Goal: Task Accomplishment & Management: Manage account settings

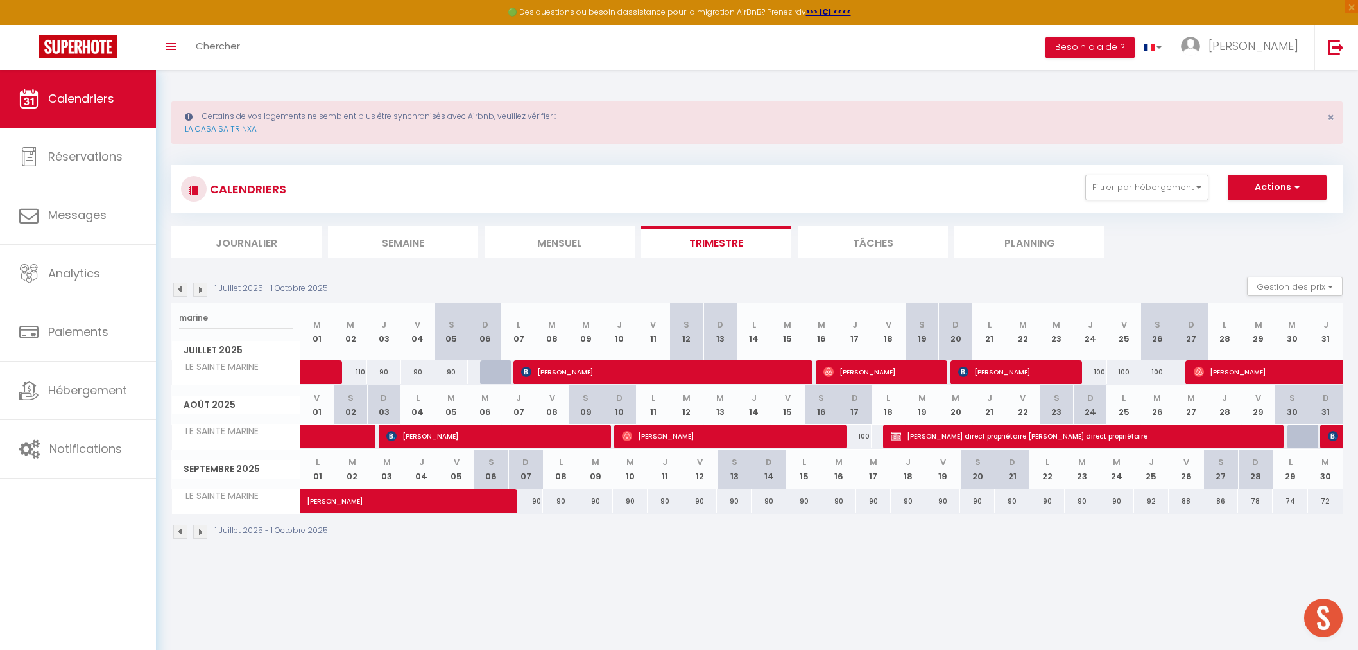
click at [321, 598] on body "🟢 Des questions ou besoin d'assistance pour la migration AirBnB? Prenez rdv >>>…" at bounding box center [679, 395] width 1358 height 650
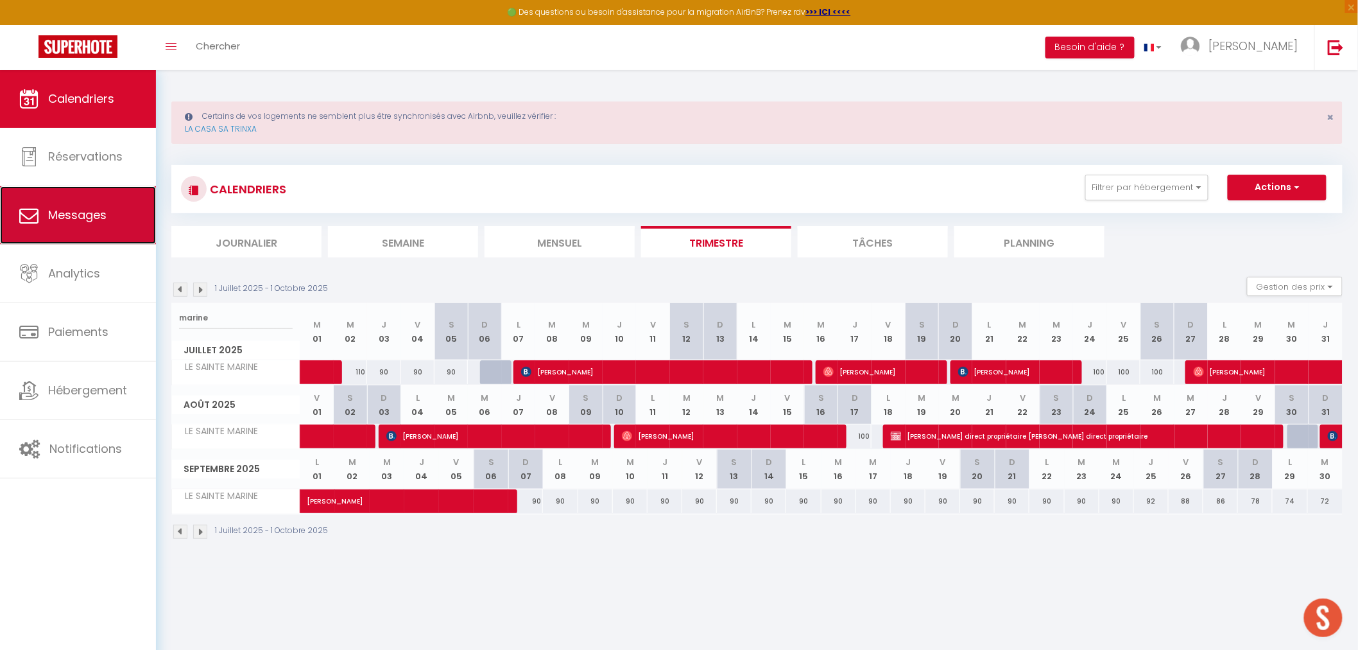
click at [89, 222] on span "Messages" at bounding box center [77, 215] width 58 height 16
select select "message"
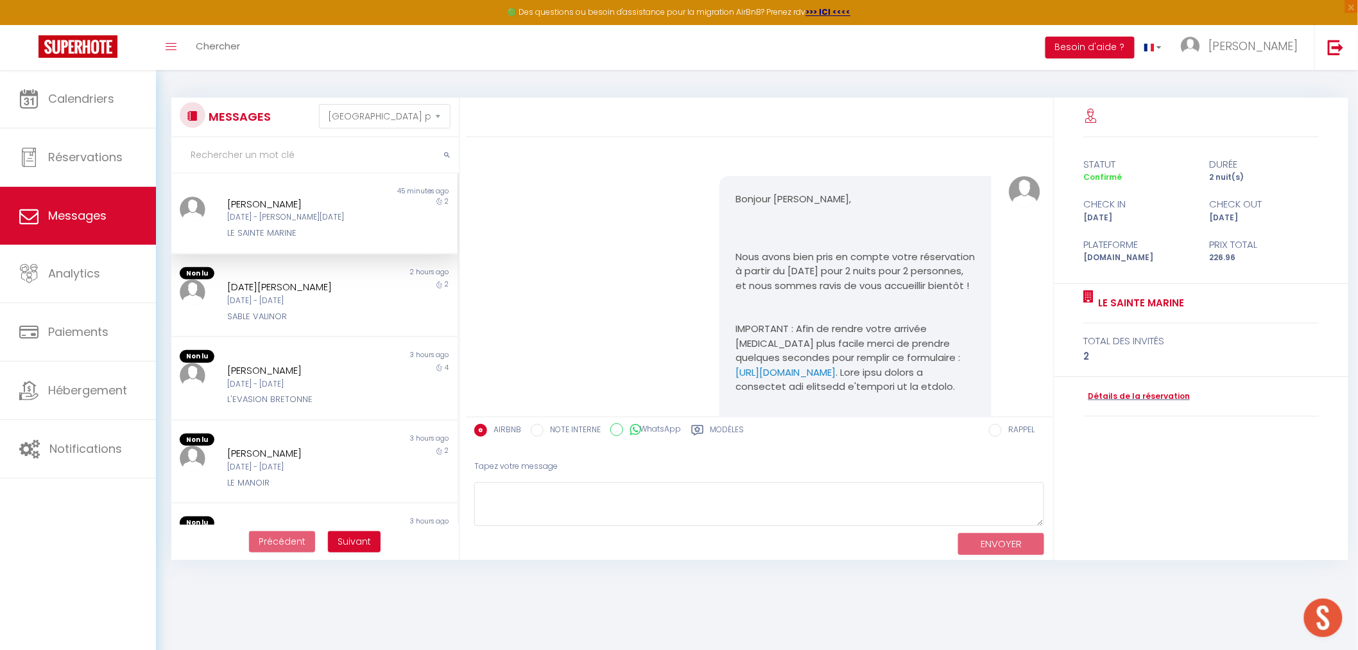
scroll to position [2104, 0]
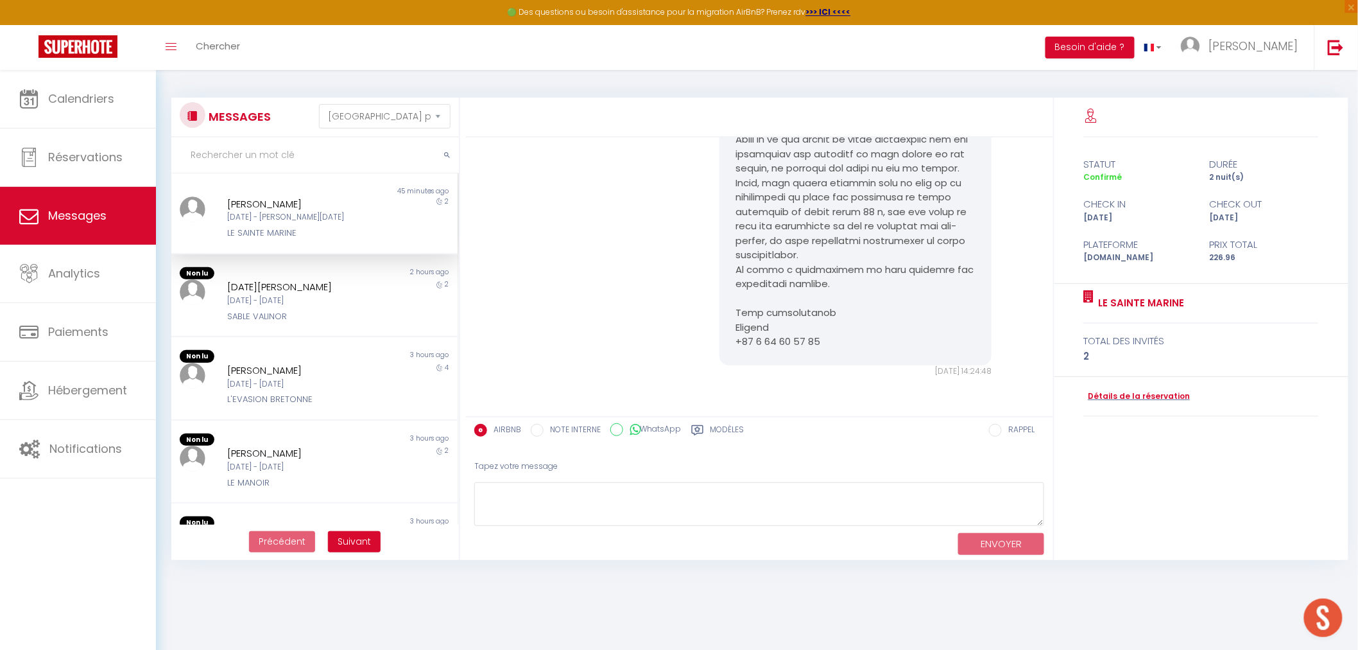
click at [319, 220] on div "[DATE] - [PERSON_NAME][DATE]" at bounding box center [302, 217] width 150 height 12
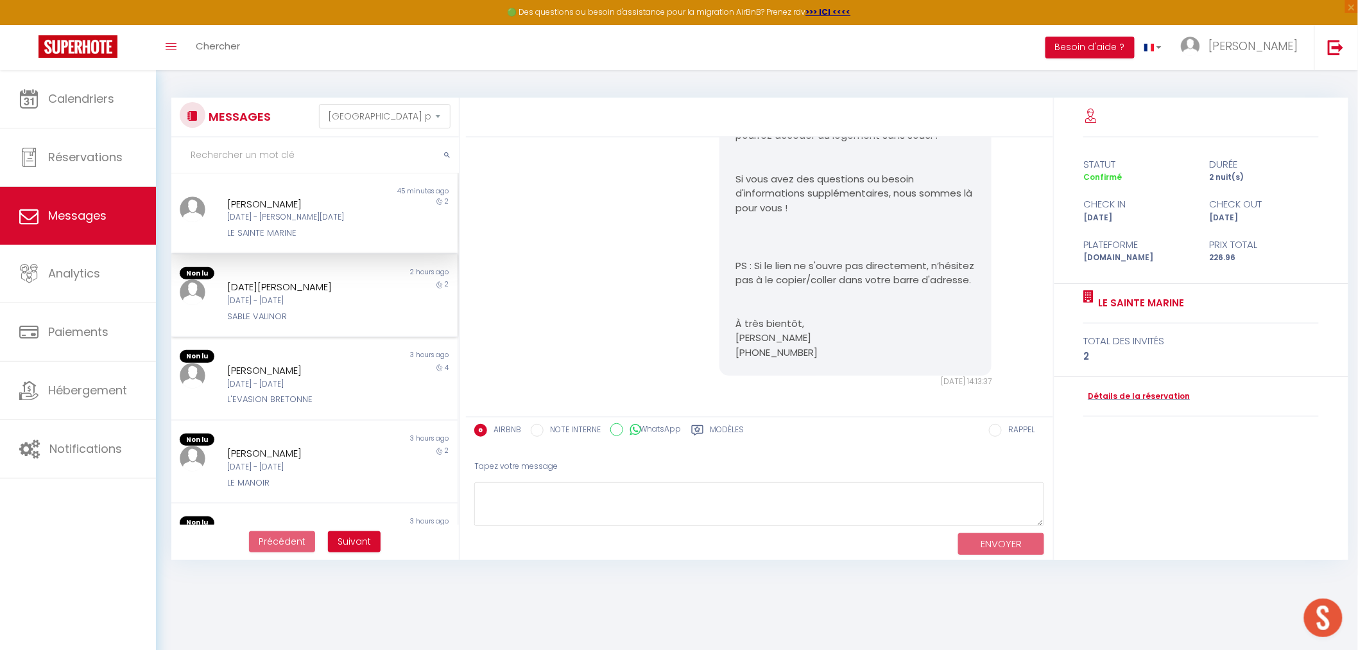
scroll to position [71, 0]
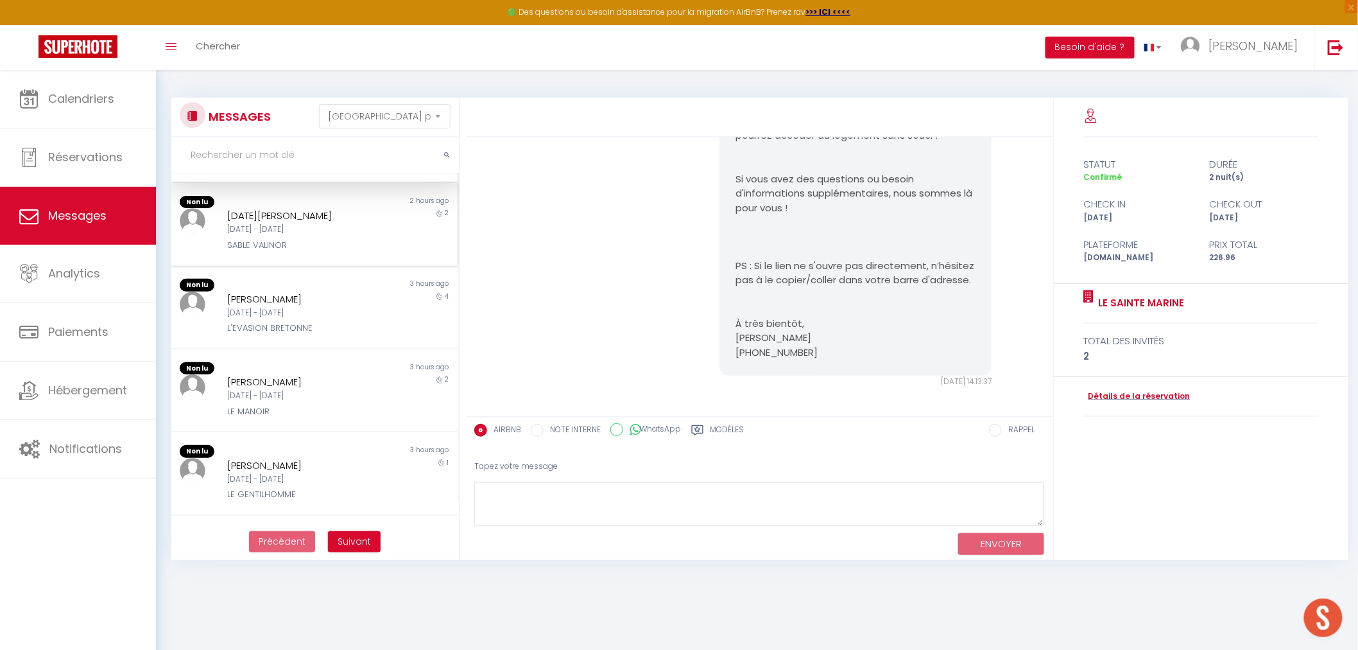
click at [329, 253] on div "Non lu 2 hours ago [DATE][PERSON_NAME] [DATE] - [DATE] SABLE VALINOR 2" at bounding box center [314, 224] width 286 height 83
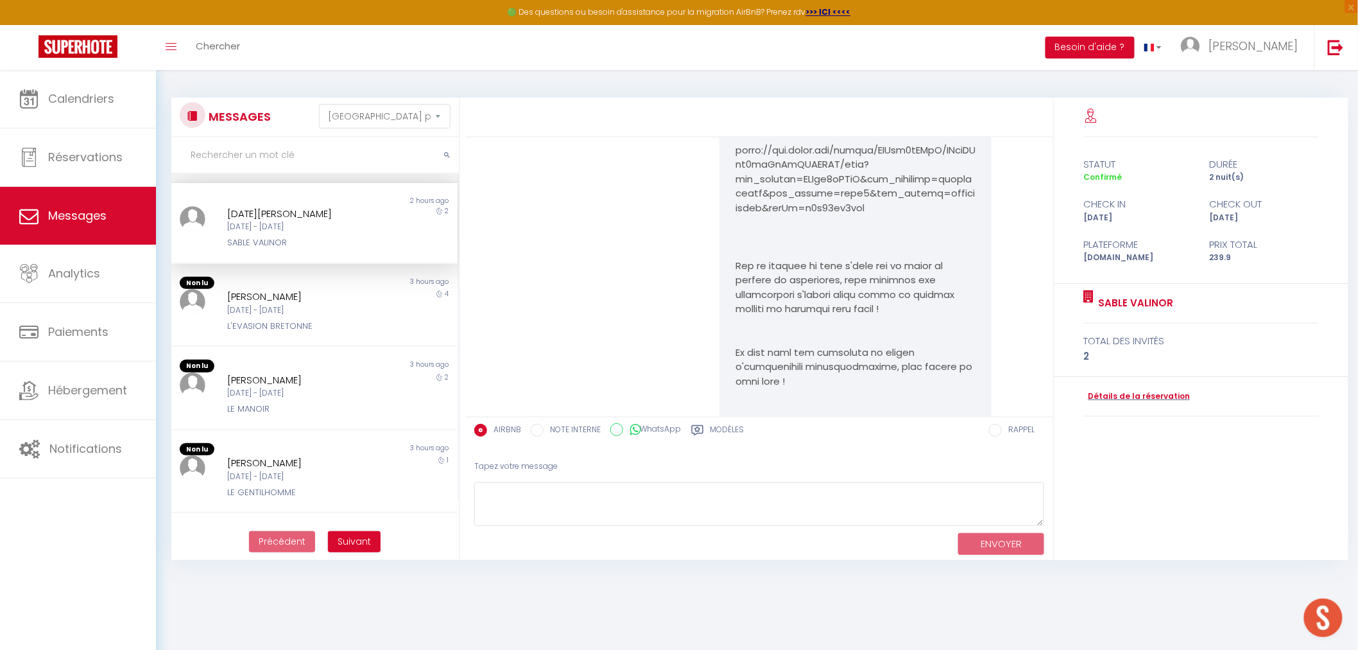
scroll to position [2723, 0]
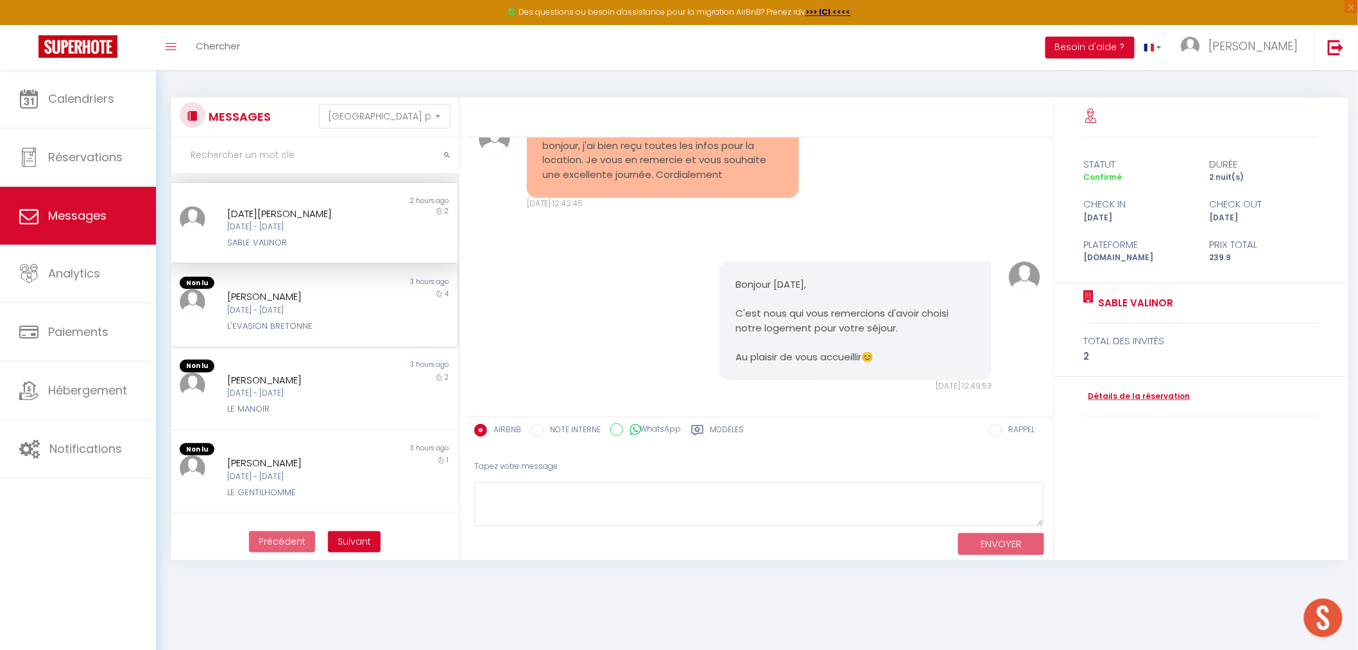
click at [315, 306] on div "[DATE] - [DATE]" at bounding box center [302, 310] width 150 height 12
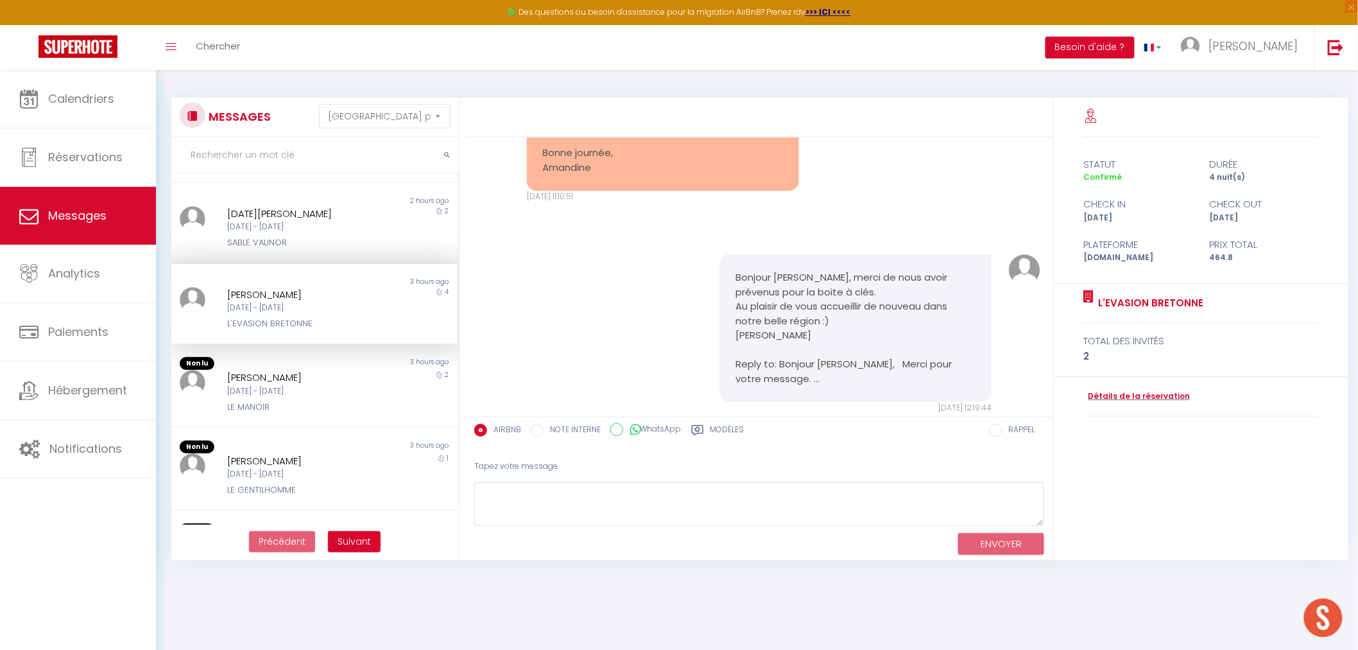
scroll to position [6463, 0]
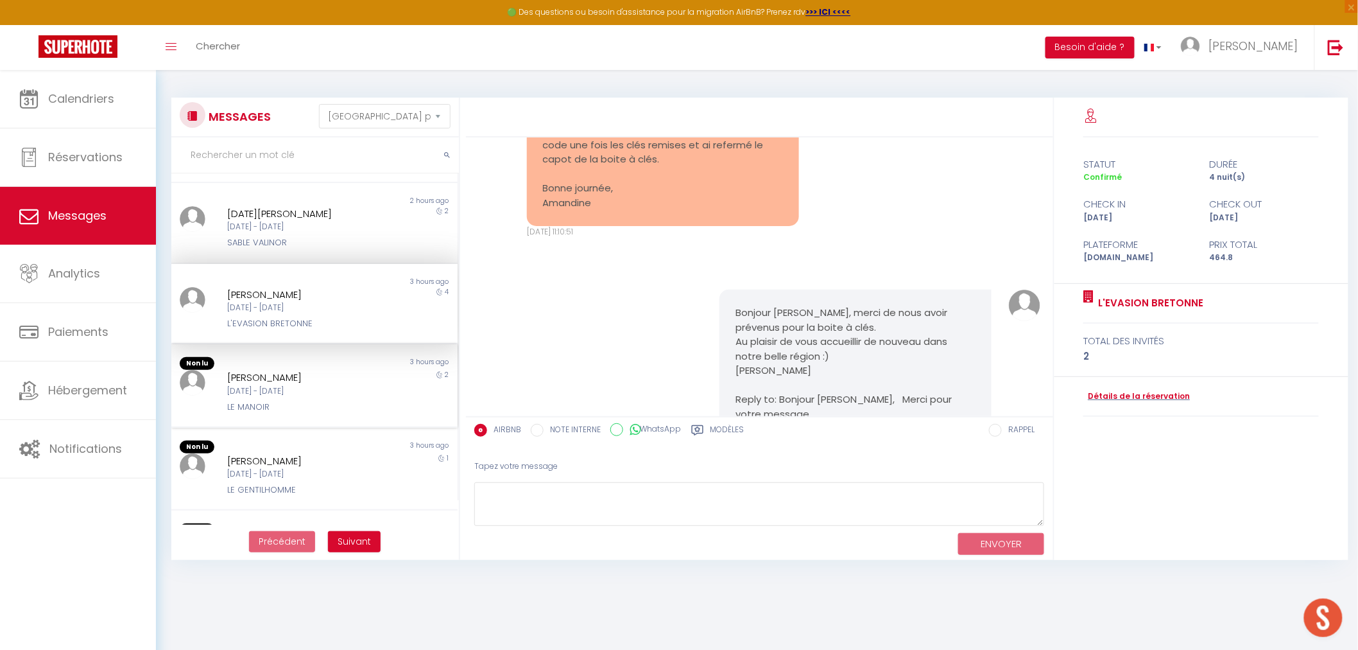
click at [303, 386] on div "[DATE] - [DATE]" at bounding box center [302, 391] width 150 height 12
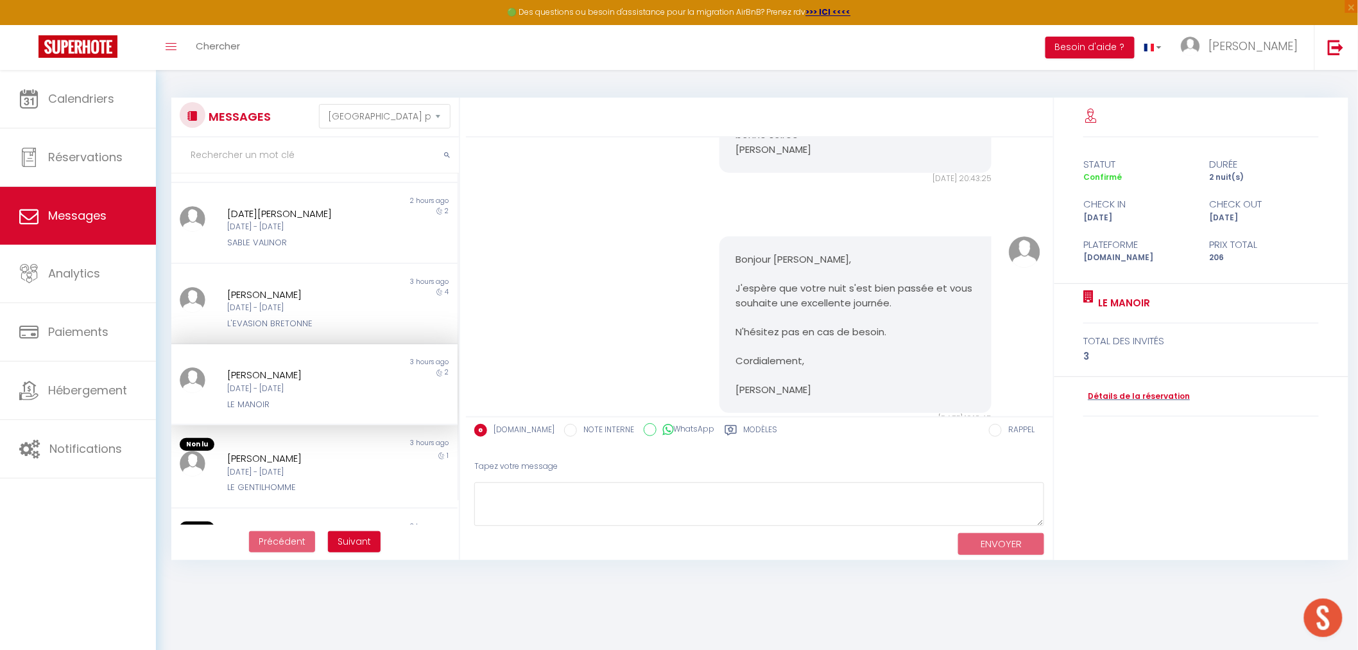
scroll to position [7097, 0]
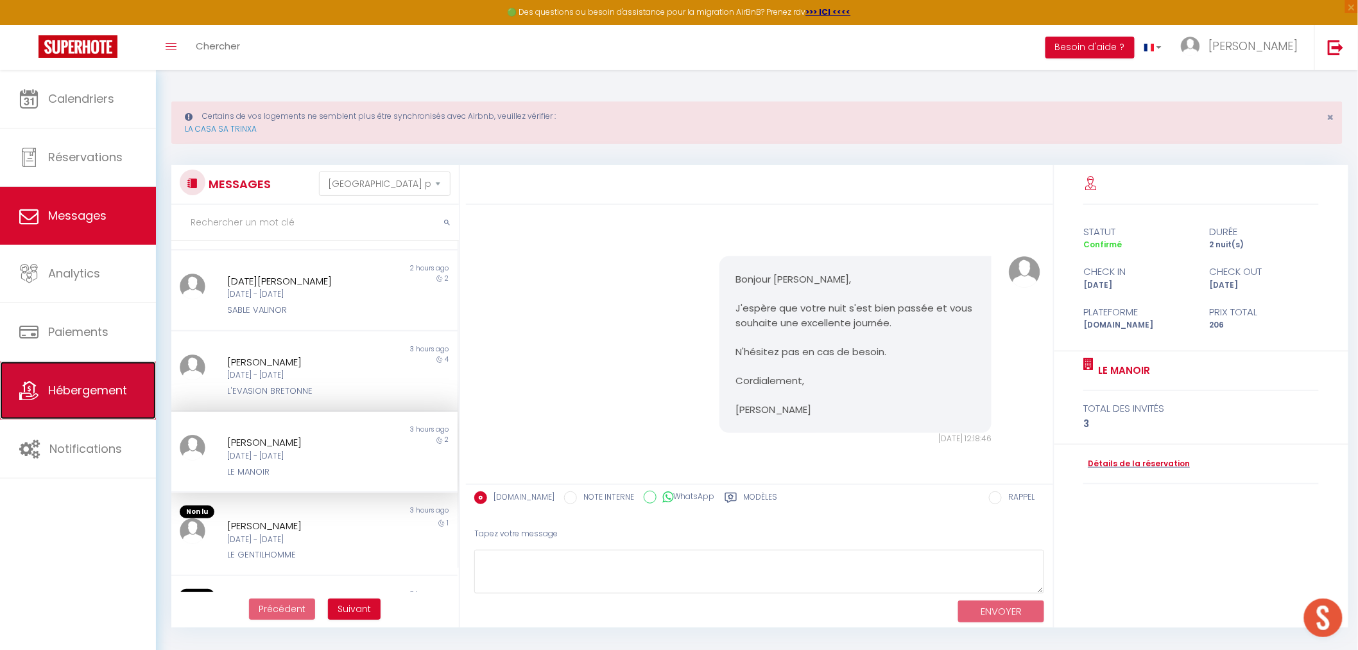
click at [75, 399] on link "Hébergement" at bounding box center [78, 390] width 156 height 58
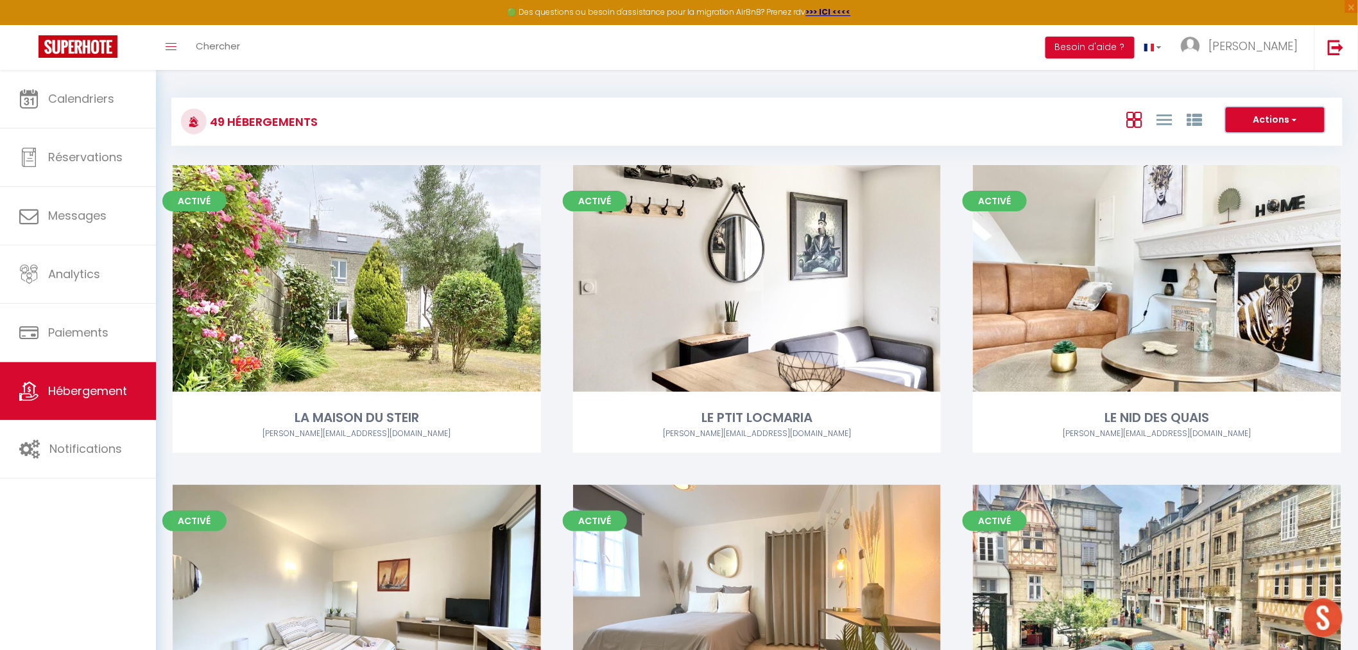
click at [1300, 114] on button "Actions" at bounding box center [1275, 120] width 99 height 26
click at [980, 128] on div "Actions Créer un Hébergement Nouveau groupe" at bounding box center [951, 121] width 779 height 29
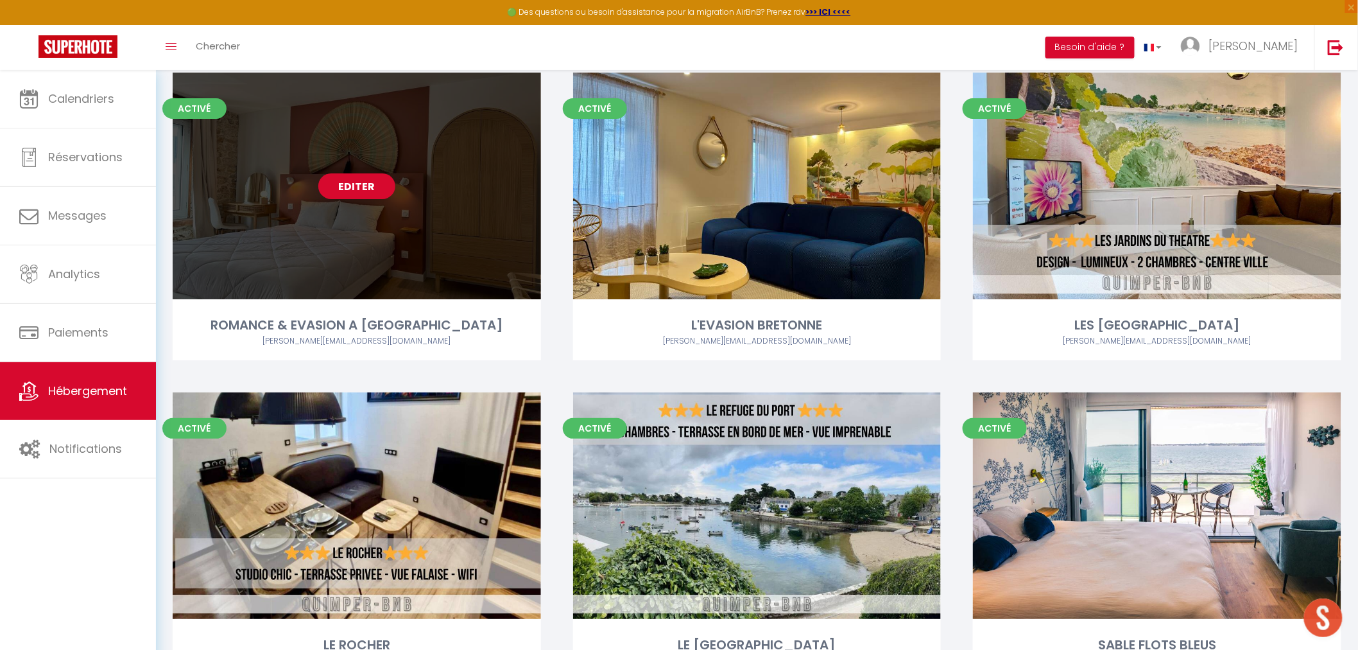
click at [372, 185] on link "Editer" at bounding box center [356, 186] width 77 height 26
select select "3"
select select "2"
select select "1"
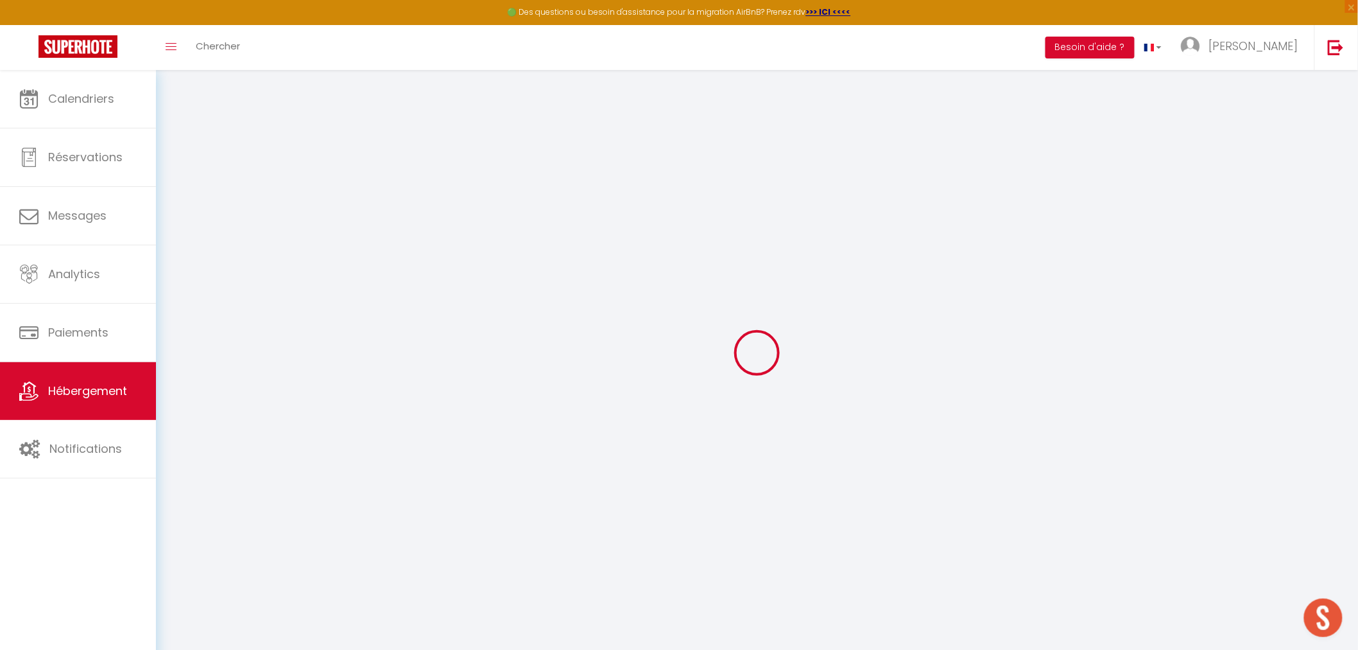
select select
checkbox input "false"
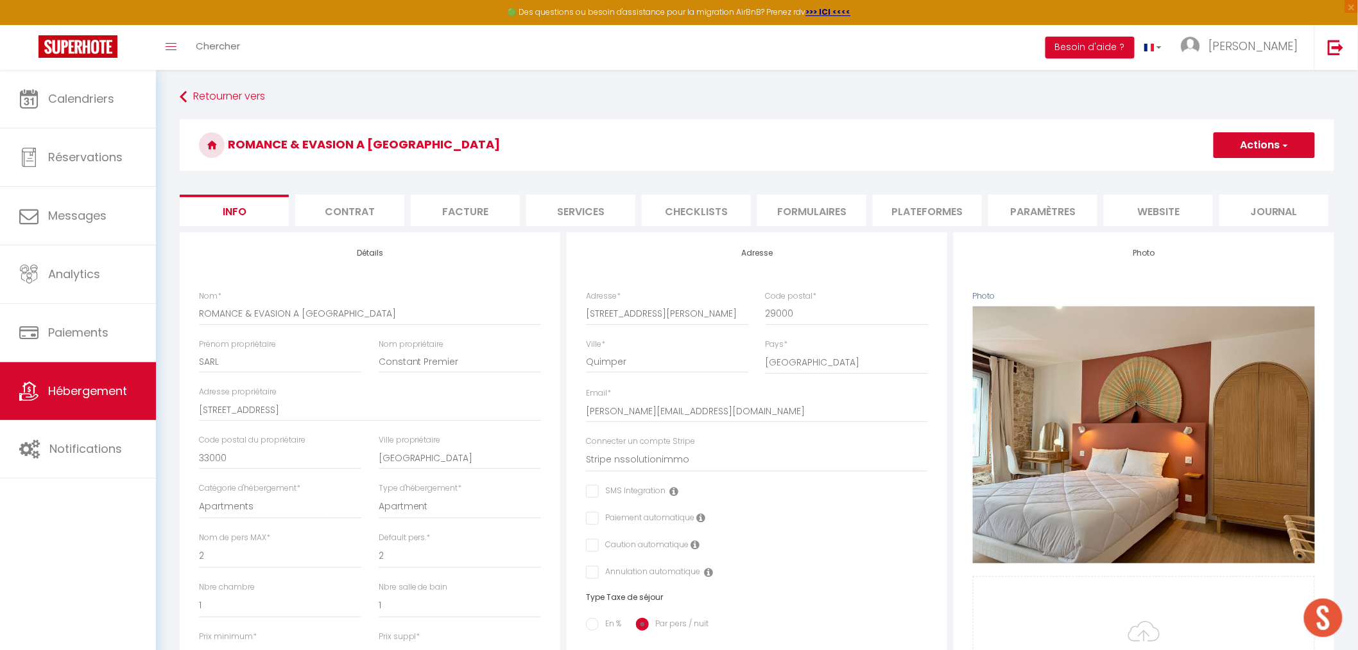
select select
checkbox input "false"
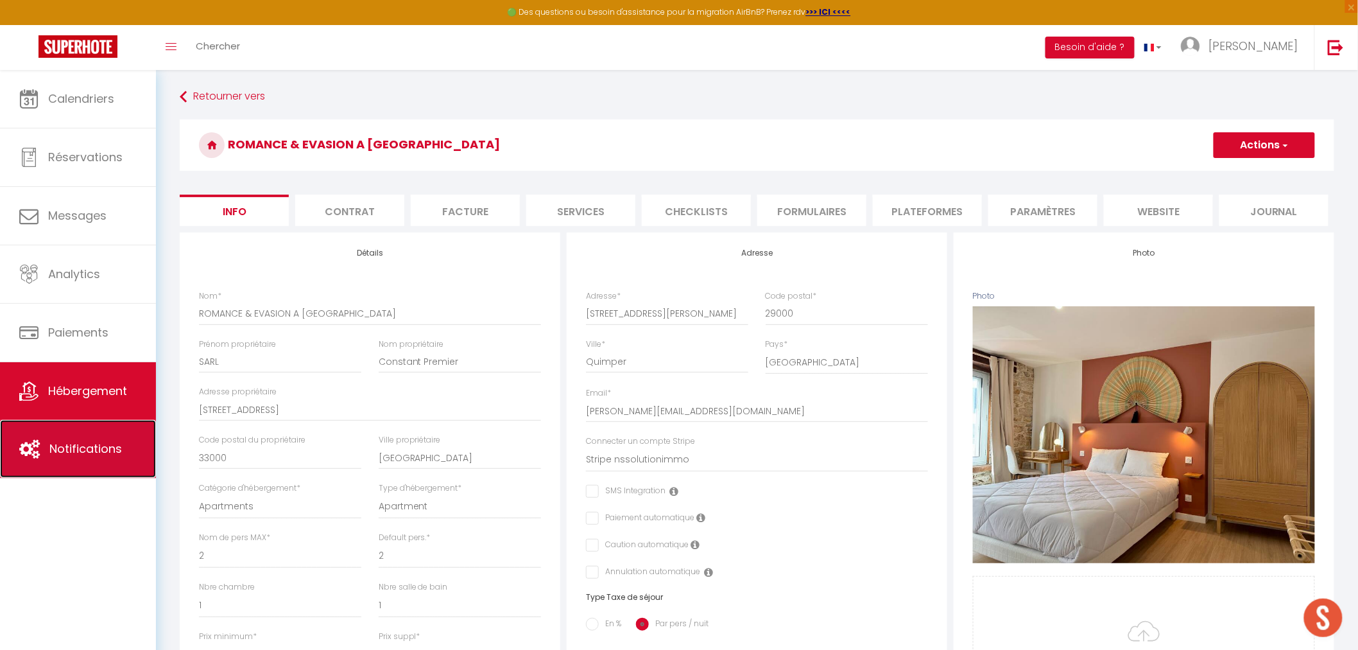
click at [92, 434] on link "Notifications" at bounding box center [78, 449] width 156 height 58
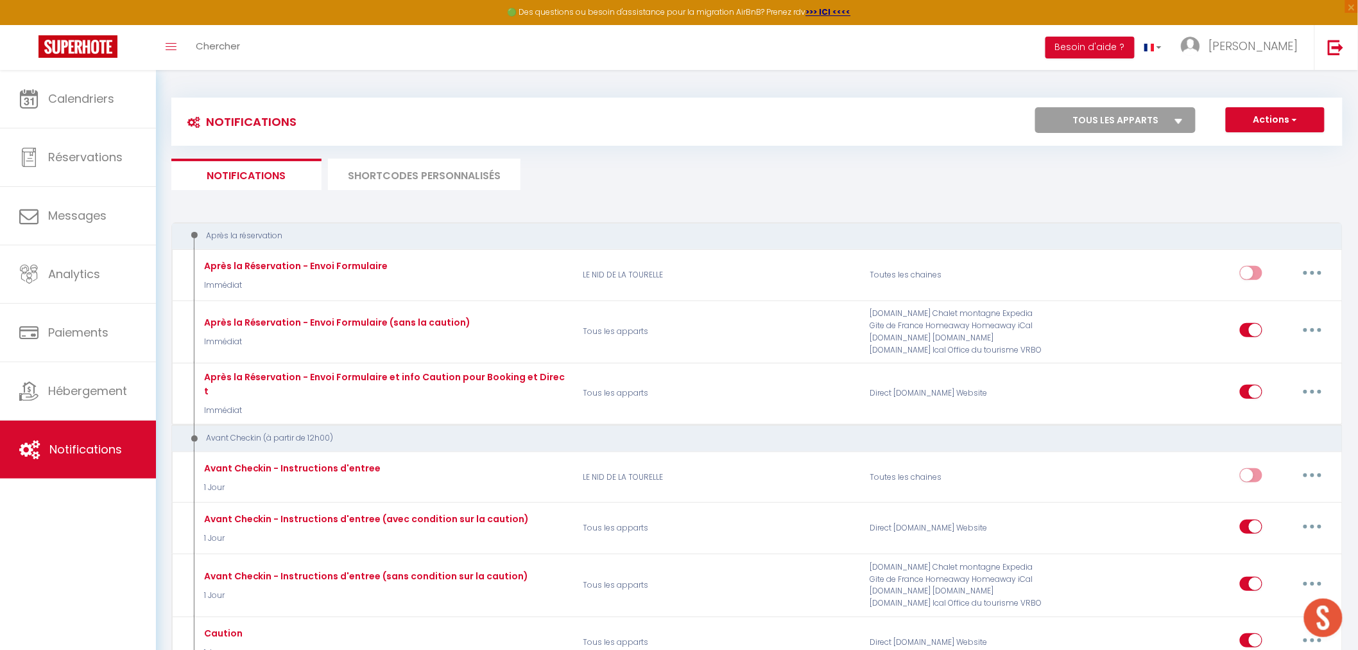
click at [413, 174] on li "SHORTCODES PERSONNALISÉS" at bounding box center [424, 174] width 193 height 31
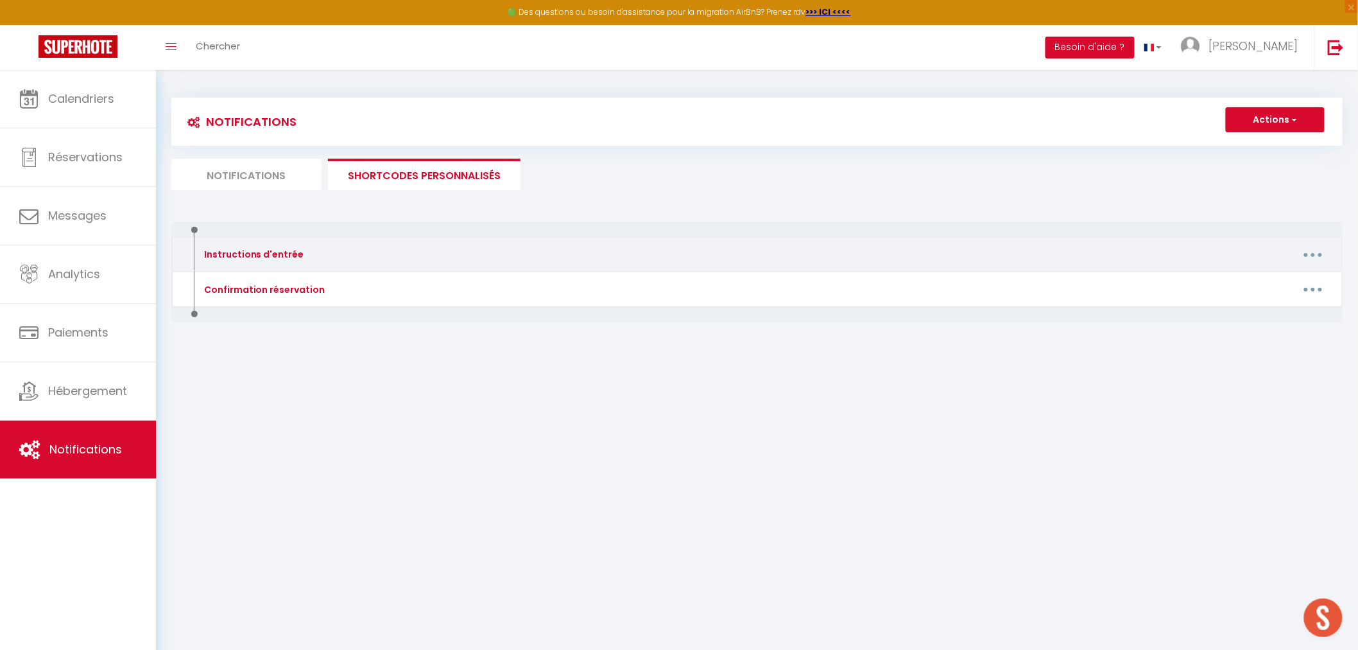
click at [1310, 251] on button "button" at bounding box center [1314, 254] width 36 height 21
click at [1285, 281] on link "Editer" at bounding box center [1280, 284] width 95 height 22
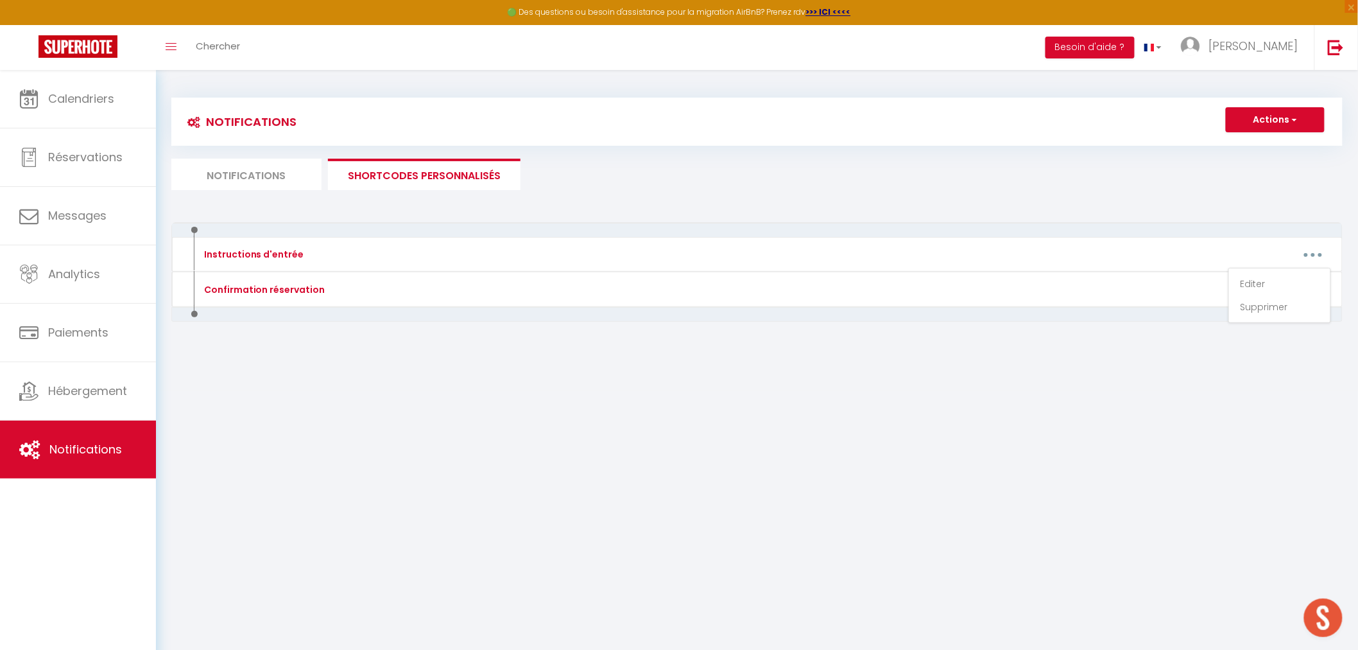
type input "Instructions d'entrée"
type textarea "Voici les instructions d'entrée"
type textarea "Loremi dol sitametconse adipiscingel sed do eiusmo temp incididunt utla etdol m…"
type textarea "Loremi dol sitametconse adipiscingel sed d'eiusmodtemp (incidid, utlab e dolo, …"
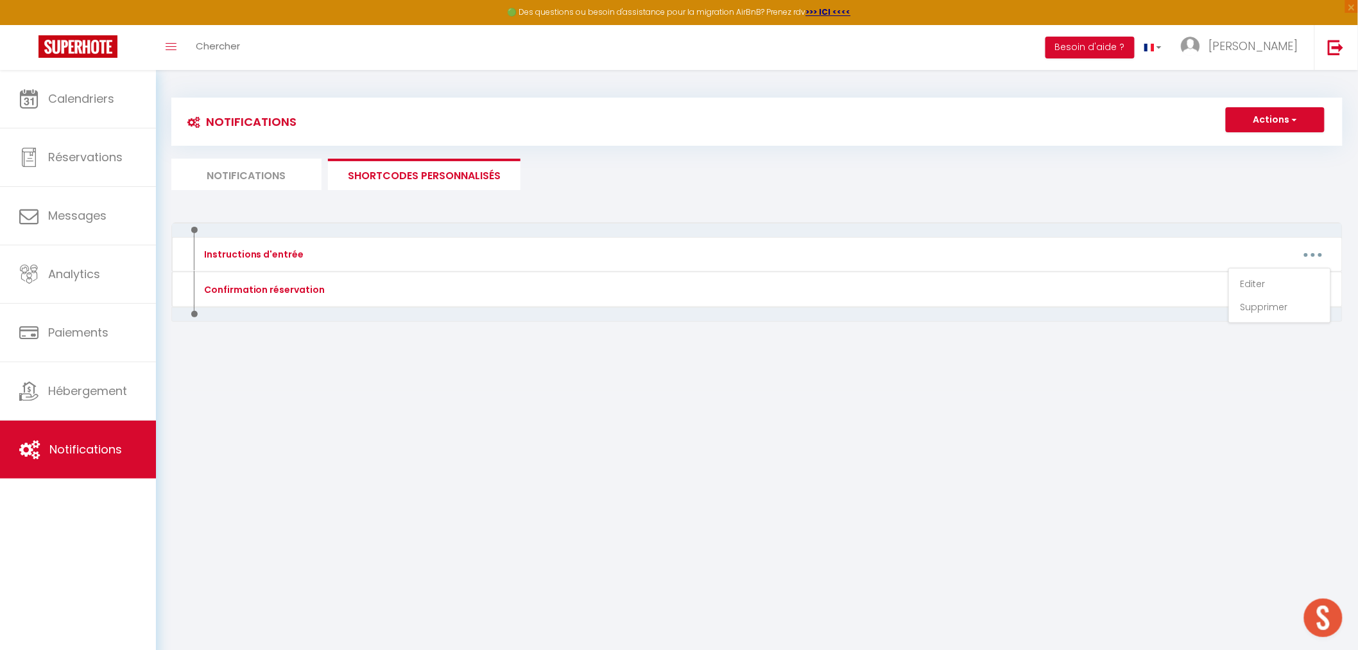
type textarea "Loremi dol sitametconse adipiscingel sed d'eiusmodtemp (incidid, utlab e dolo, …"
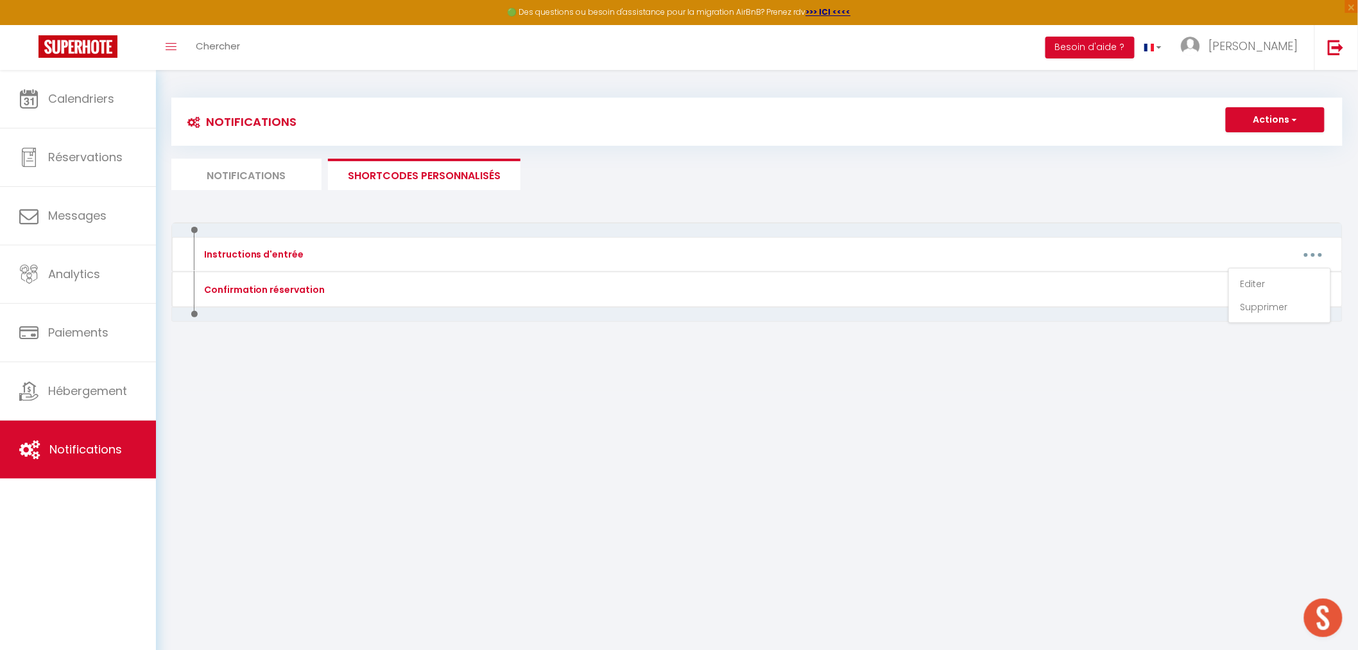
type textarea "Loremi dol sitametconse adipiscingel sed d'eiusmodtemp (incidid, utlab e dolo, …"
type textarea "Loremi dol sitametconse adipiscingel sed do Eiusm (tempori, utlabo etd magn, al…"
type textarea "Loremi dol sitametconse adipiscingel sed do eiusmo (tempori, utlab e dolo, magn…"
type textarea "Loremi dol sitametconse adipiscingel sed d'eiusmodtemp (incidid, utlab e dolo, …"
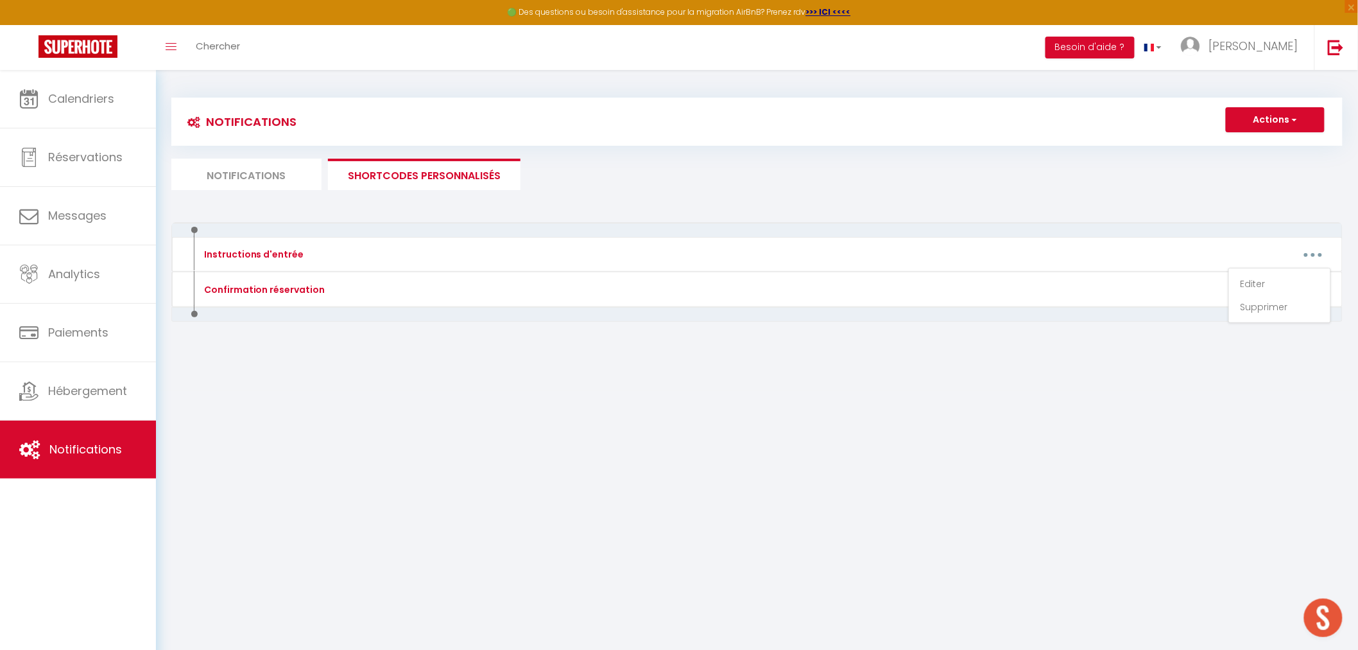
type textarea "Loremi dol sitametconse adipiscingel sed d'eiusmodtemp (incidid, utlabo etd mag…"
type textarea "Loremi dol sitametconse adipiscingel sed d'eiusmodtemp (incidid, utlab e dolo, …"
type textarea "Loremi dol sitametconse adipiscingel sed do eiusm (tempori, utlab e dolo, magna…"
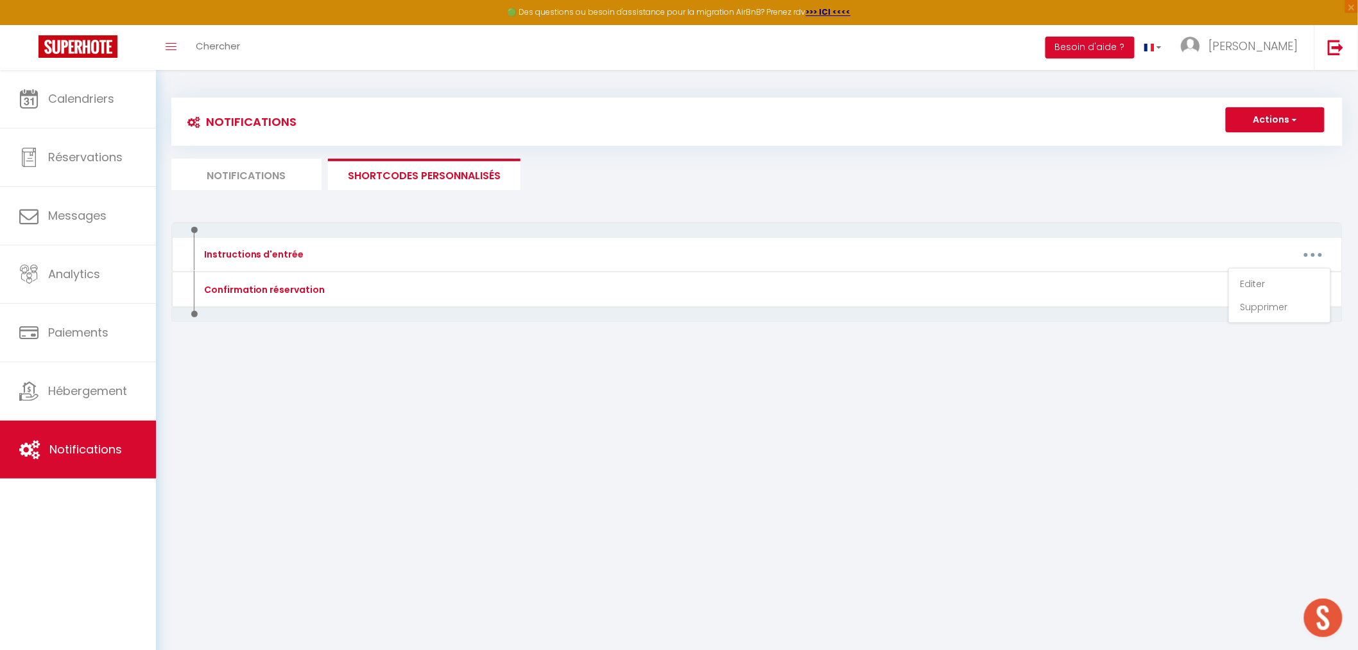
type textarea "L’ipsumdo sit 6 ame Consecte Adipis, Elitsed, Doeiusmo, 84570, TE. I'utlabo et …"
type textarea "Loremi dol sitametconse adipiscingel sed d'eiusmodtemp (incidid, utlab e dolo, …"
type textarea "L’ipsumdo sit 9 ametcon ad el Sedd, Eiusmod, Temporin, 73253, UT. Labore etd ma…"
type textarea "Loremi dol sitametconse adipiscingel sed d'eiusmodtemp (incidid, utlab e dolo, …"
type textarea "Loremi dol sitametconse adipiscingel sed do eiusmo (tempori, utlab e dolo, magn…"
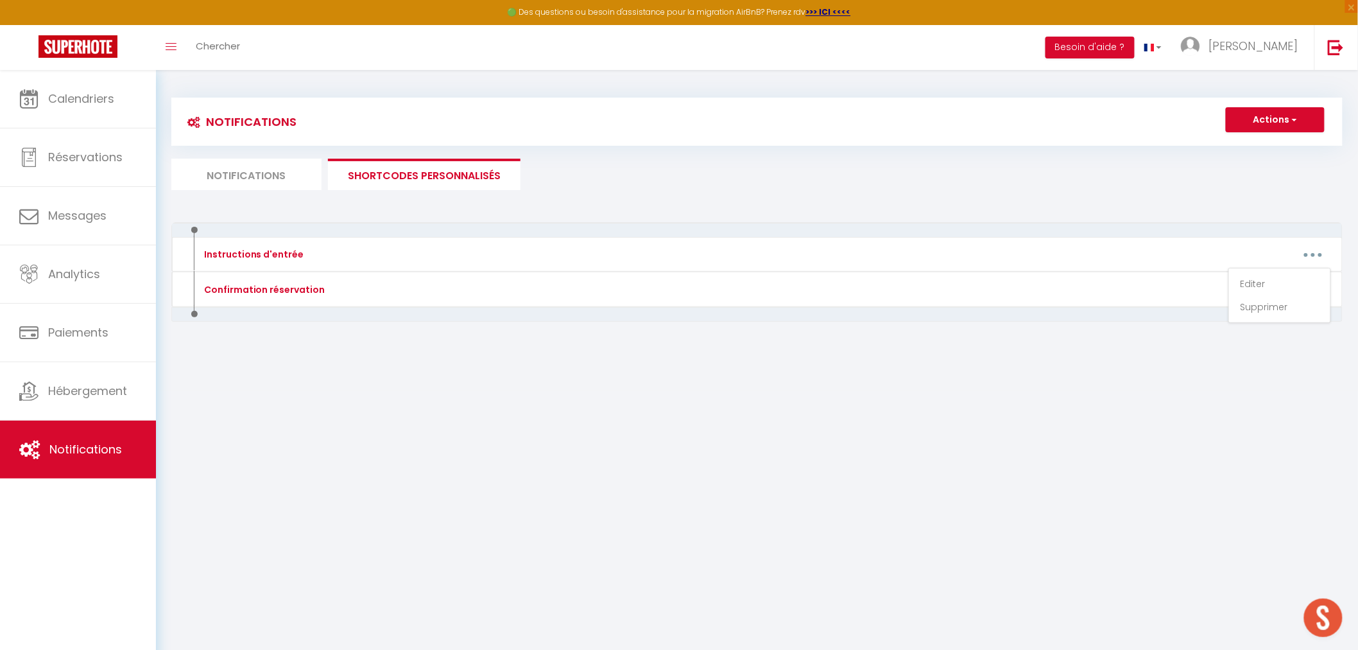
type textarea "Loremi dol sitametconse adipiscingel sed d'eiusmodtemp (incidid, utlab e dolo, …"
type textarea "Loremi dol sitametconse adipiscingel sed do eiusmo (tempori, utlab e dolo, magn…"
type textarea "Loremi dol sitametconse adipiscingel sed d'eiusmodtemp (incidid, utlab e dolo, …"
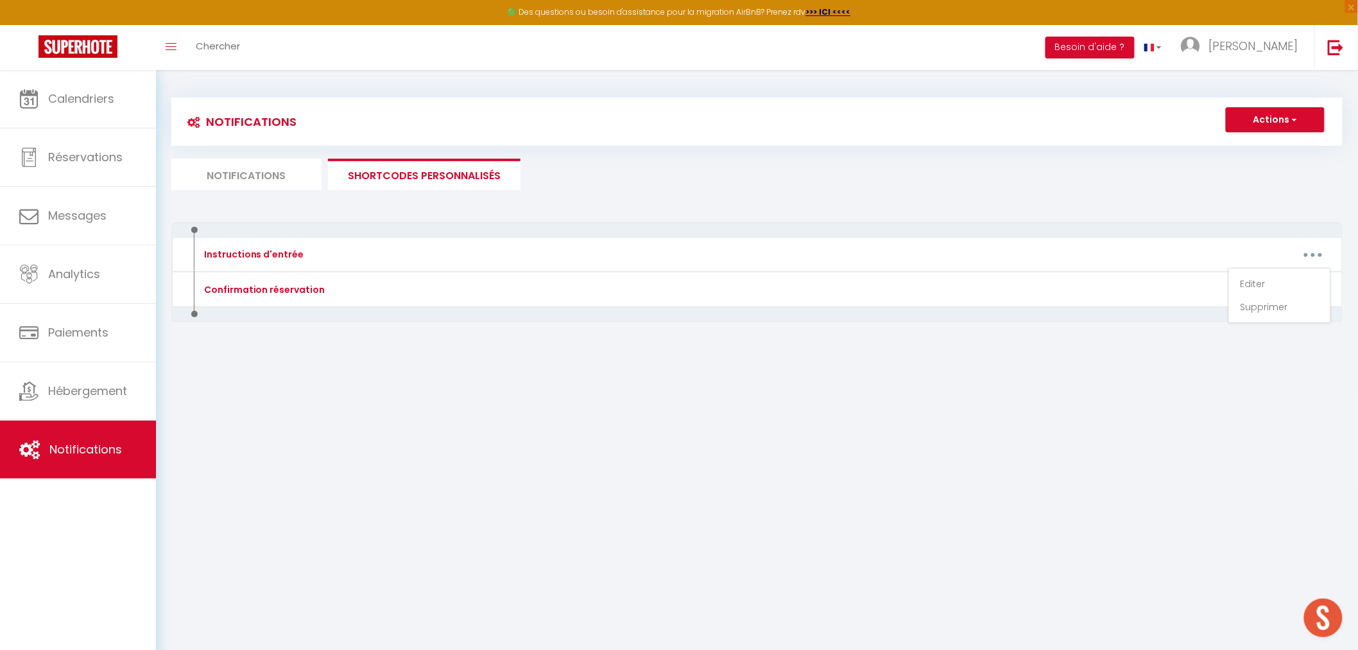
type textarea "Loremi dol sitametconse adipiscingel sed do eiusm (tempori, utlabo etd magn, al…"
type textarea "L'ipsumdo sit am 35 consect ad e'Sedd, 42271, Eiusmod. Te inci u'labore et dolo…"
type textarea "Loremi dol sitametconse adipiscingel sed d'eiusmodtemp (incidid, utlab e dolo, …"
type textarea "Loremi dol sitametconse adipiscingel sed do eiusmo (tempori, utlab e dolo, magn…"
type textarea "Loremi dol sitametconse adipiscingel sed d'eiusmodtemp (incidid, utlab e dolo, …"
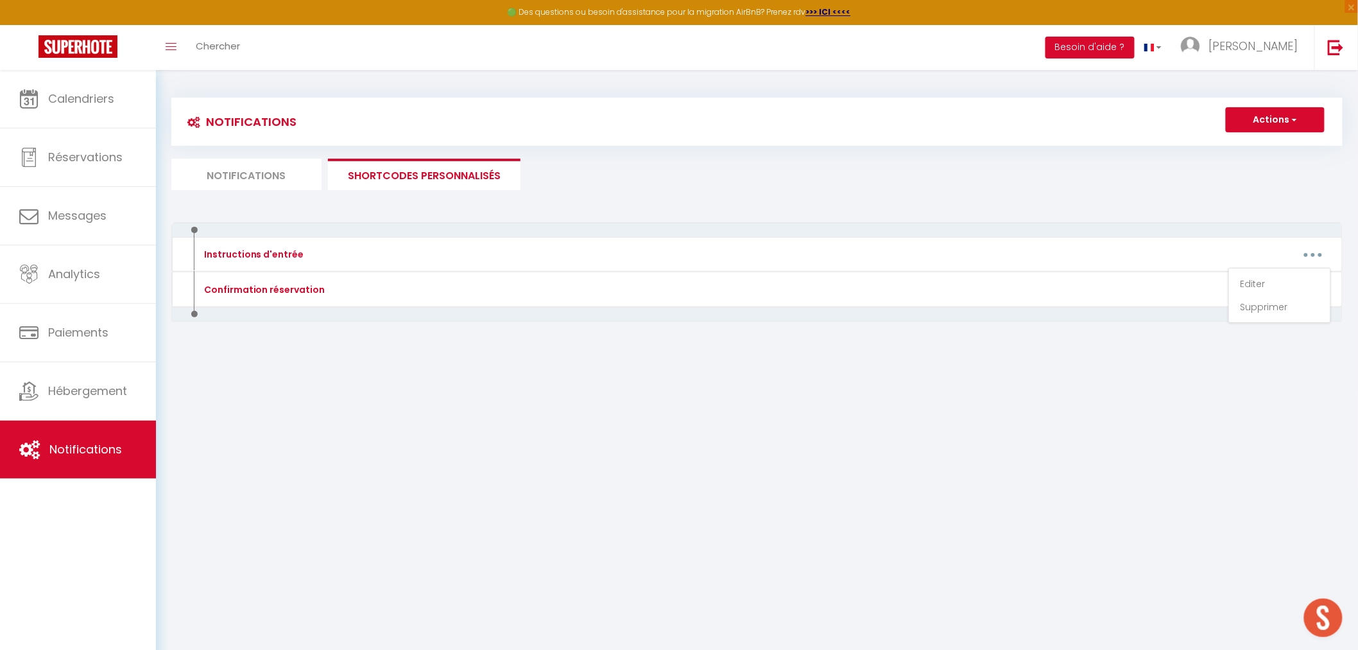
type textarea "Loremi dol sitametconse adipiscingel sed do eiusm (tempori, utlab e dolo, magna…"
type textarea "Loremi dol sitametconse adipiscingel sed d'eiusmodtemp (incidid, utlab e dolo, …"
type textarea "Loremi dol sitametconse adipiscingel sed do eiusm (tempori, utlabo etd magn, al…"
type textarea "Loremi dol sitametconse adipiscingel sed d'eiusmodtemp (incidid, utlab e dolo, …"
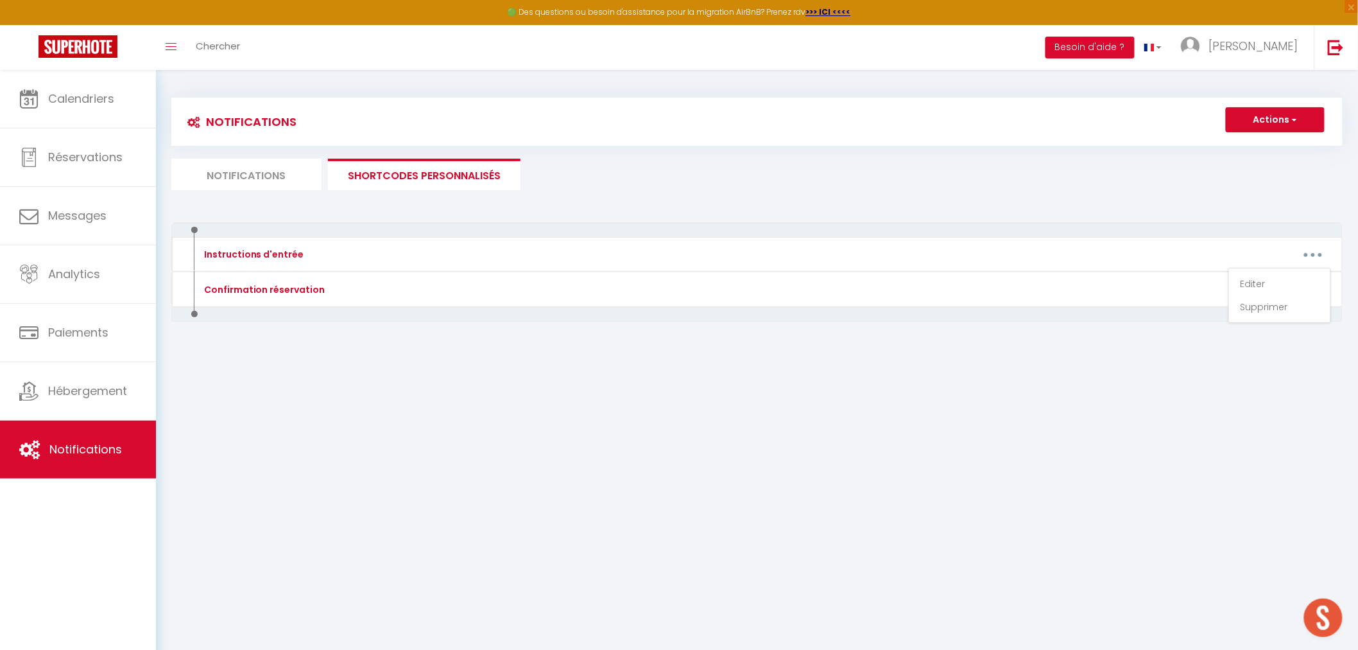
type textarea "Loremi dol sitametconse adipiscingel sed d'eiusmodtemp (incidid, utlab e dolo, …"
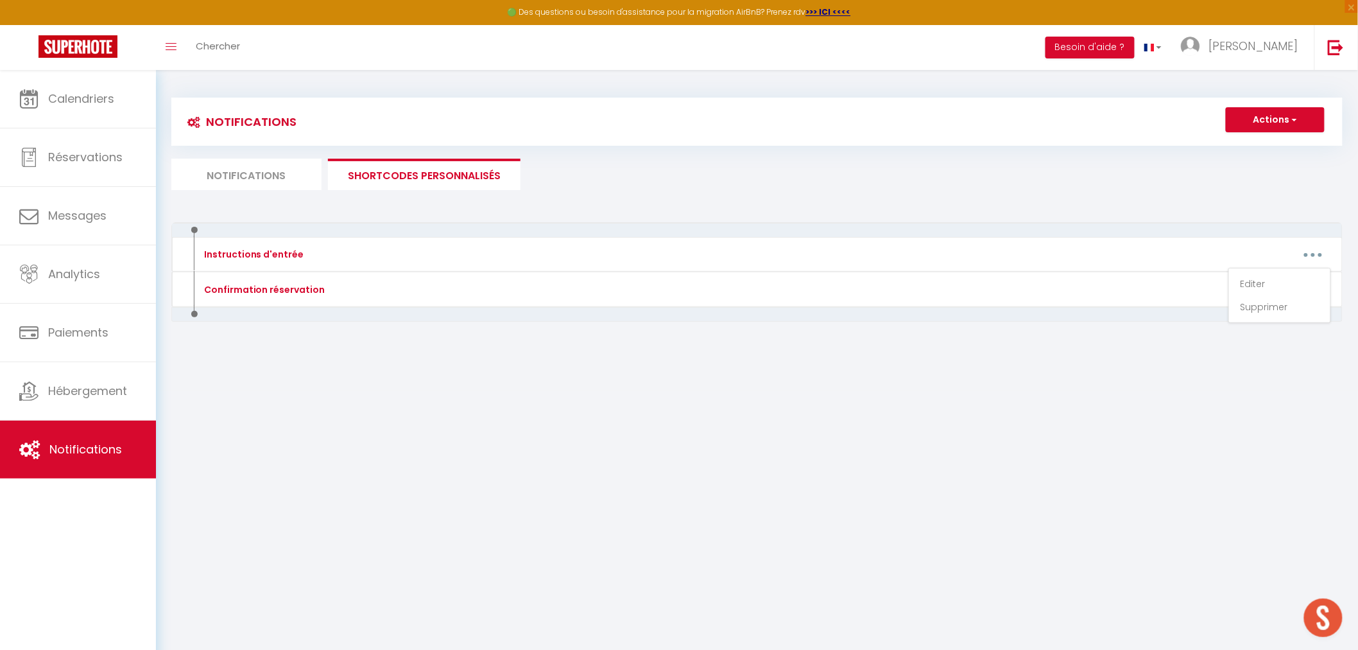
type textarea "Loremi dol sitametconse adipiscingel sed d'eiusmodtemp (incidid, utlab e dolo, …"
type textarea "Loremi dol sitametconse adipiscingel sed do eiusmo (tempori, utlab e dolo, magn…"
type textarea "L’ipsumdo sit 07 ame co adip e'sedd, Eiusmod, Temporin, 01595, UT. La etd magna…"
type textarea "L’ipsumdo sit Ametconse Adipi Eli, 7 Sed do Eiusm, Tempori, Utlabore, 75291, ET…"
type textarea "L’ipsumdo sit 61 ame co Adip, Elitsed, Doeiusmo, 90425, TE. In utlab e dol mag …"
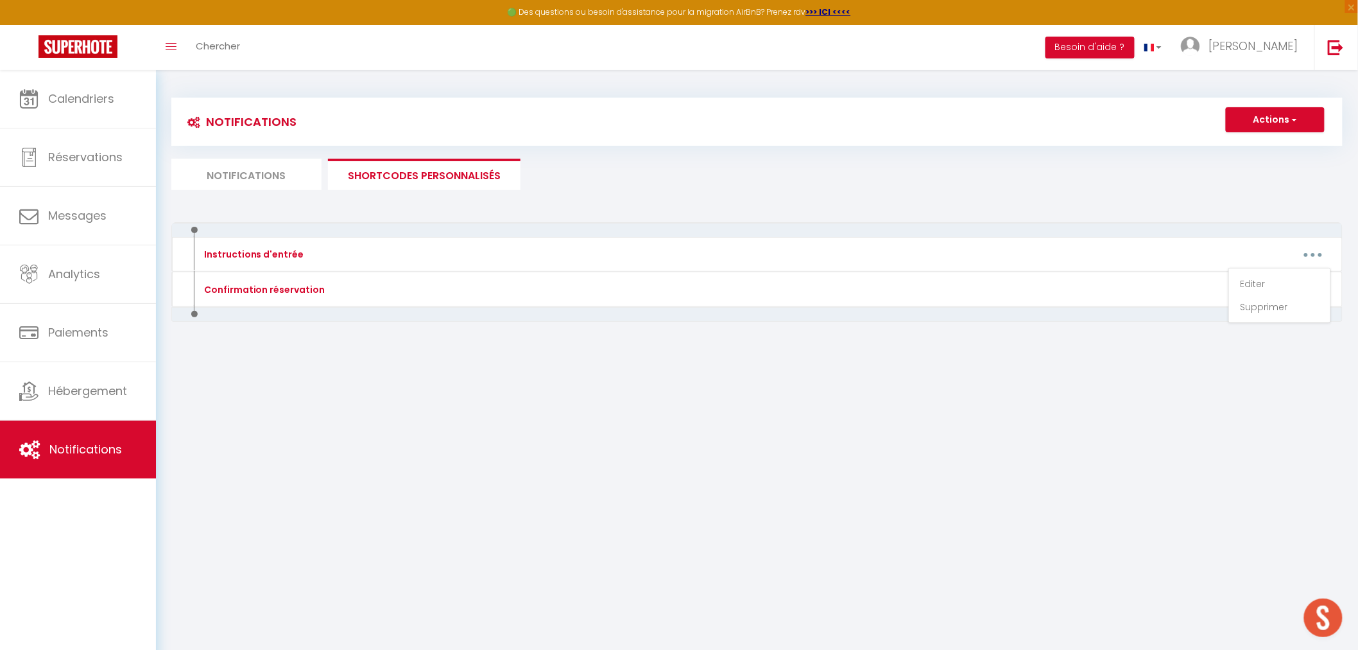
type textarea "Loremi dol sitametconse adipiscingel sed d'eiusmodtemp (incidid, utlab e dolo, …"
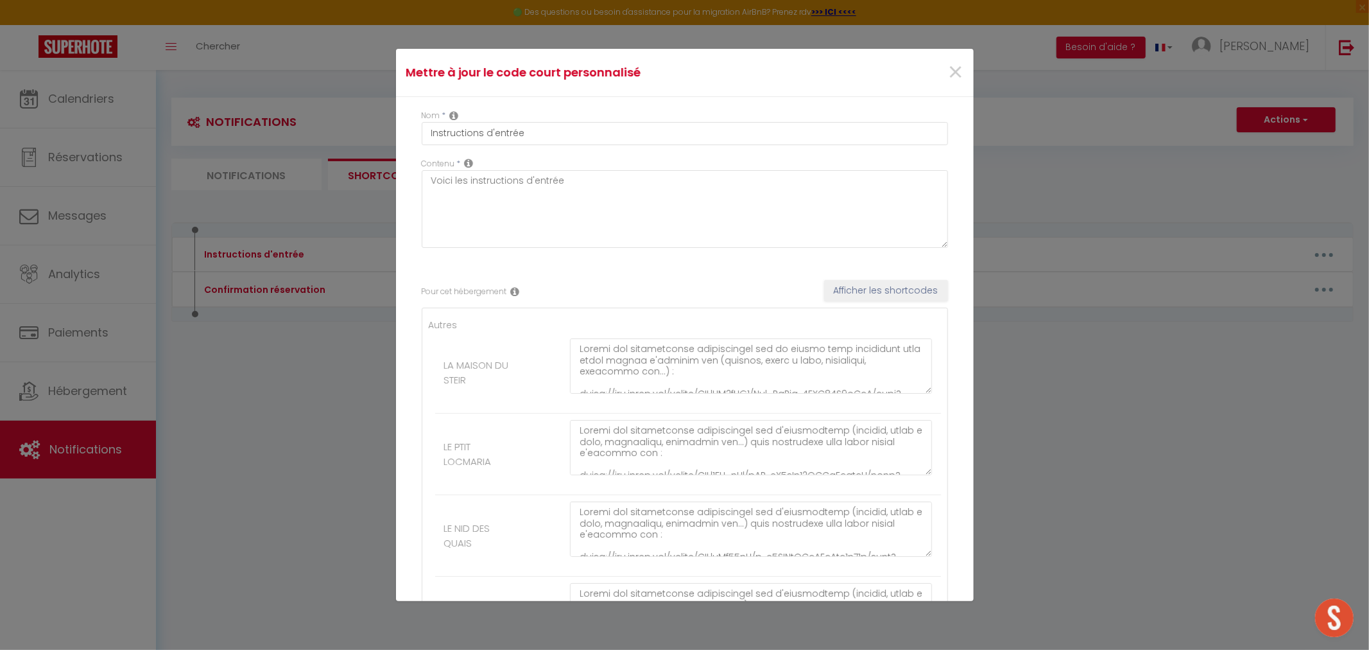
scroll to position [2989, 0]
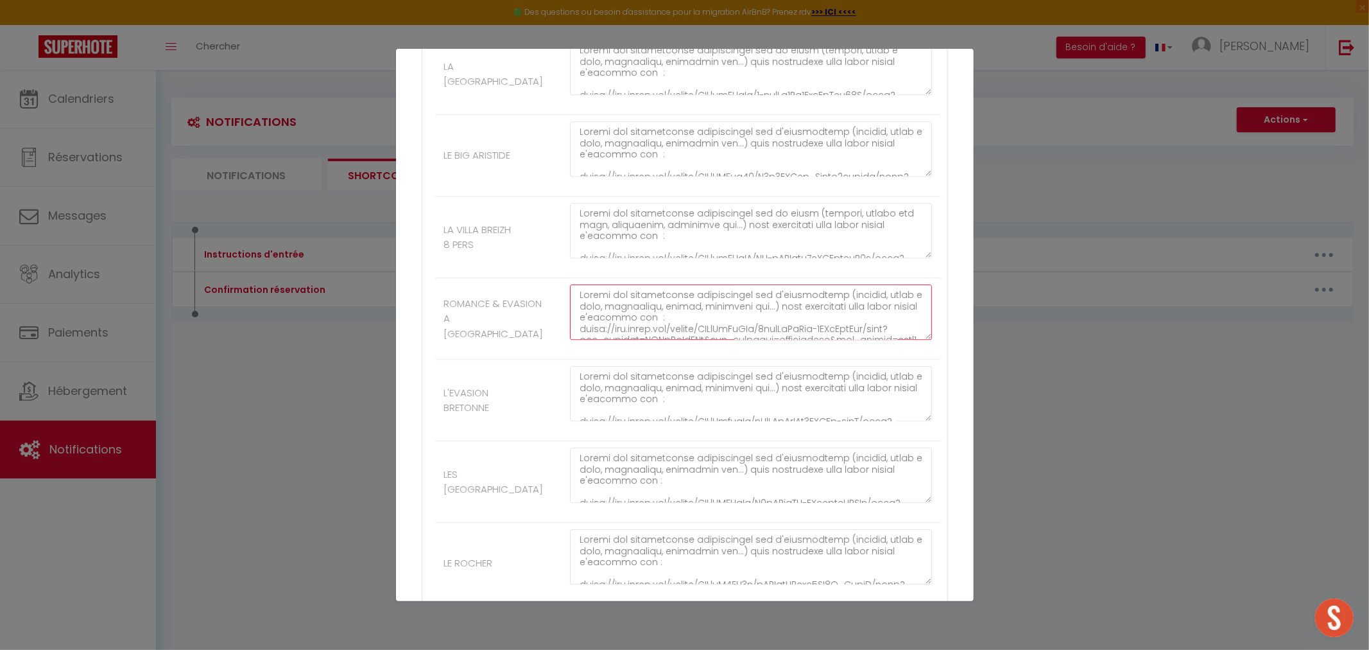
click at [760, 316] on textarea at bounding box center [751, 311] width 363 height 55
click at [697, 326] on textarea at bounding box center [751, 311] width 363 height 55
type textarea "Loremi dol sitametconse adipiscingel sed d'eiusmodtemp (incidid, utlab e dolo, …"
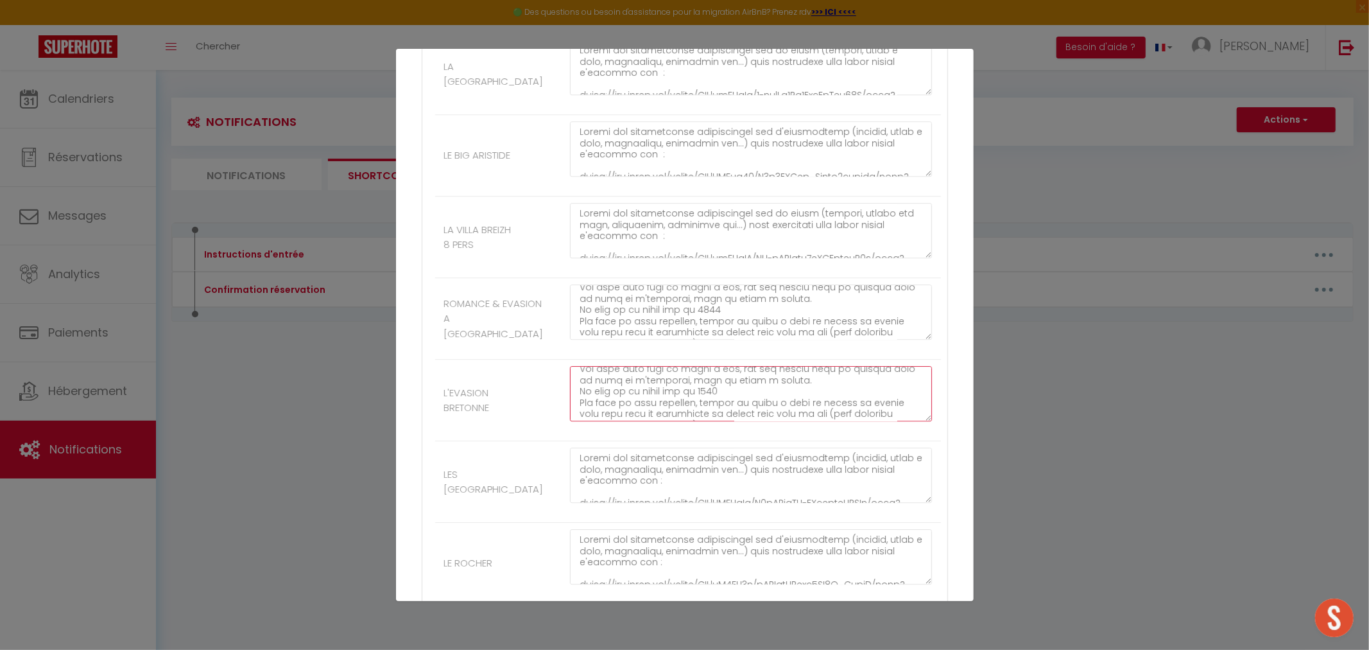
scroll to position [171, 0]
click at [691, 380] on textarea at bounding box center [751, 393] width 363 height 55
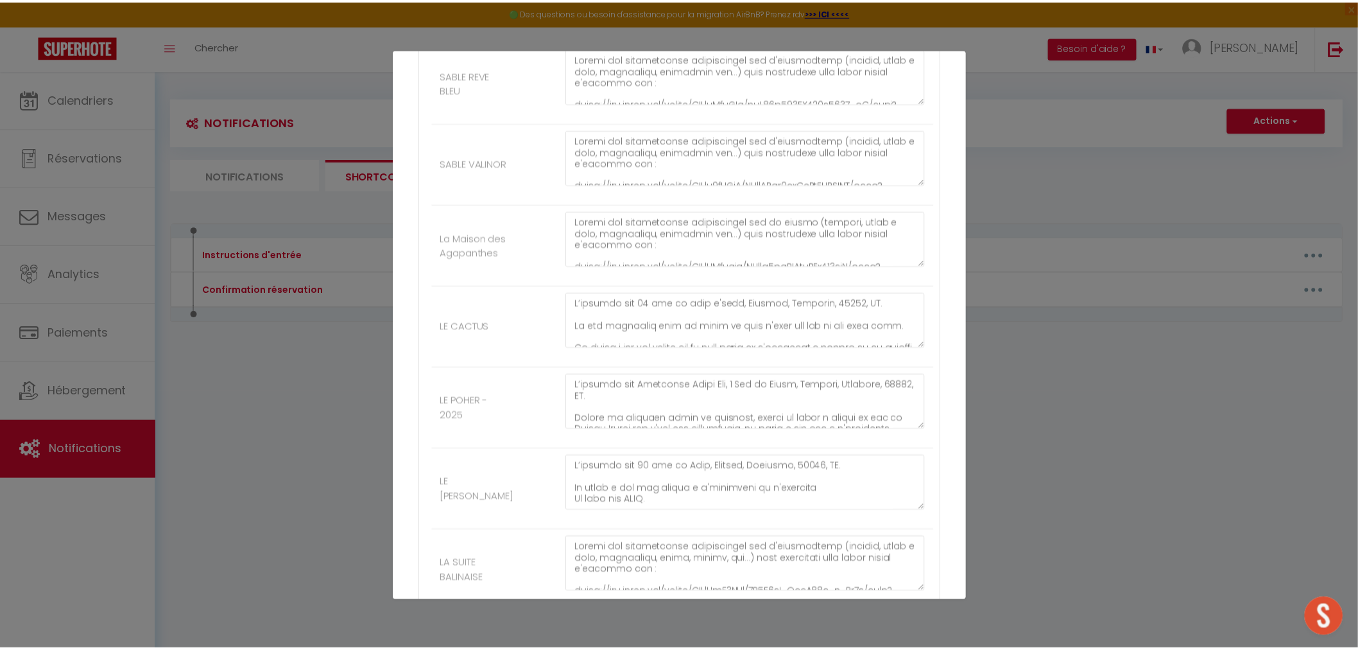
scroll to position [3841, 0]
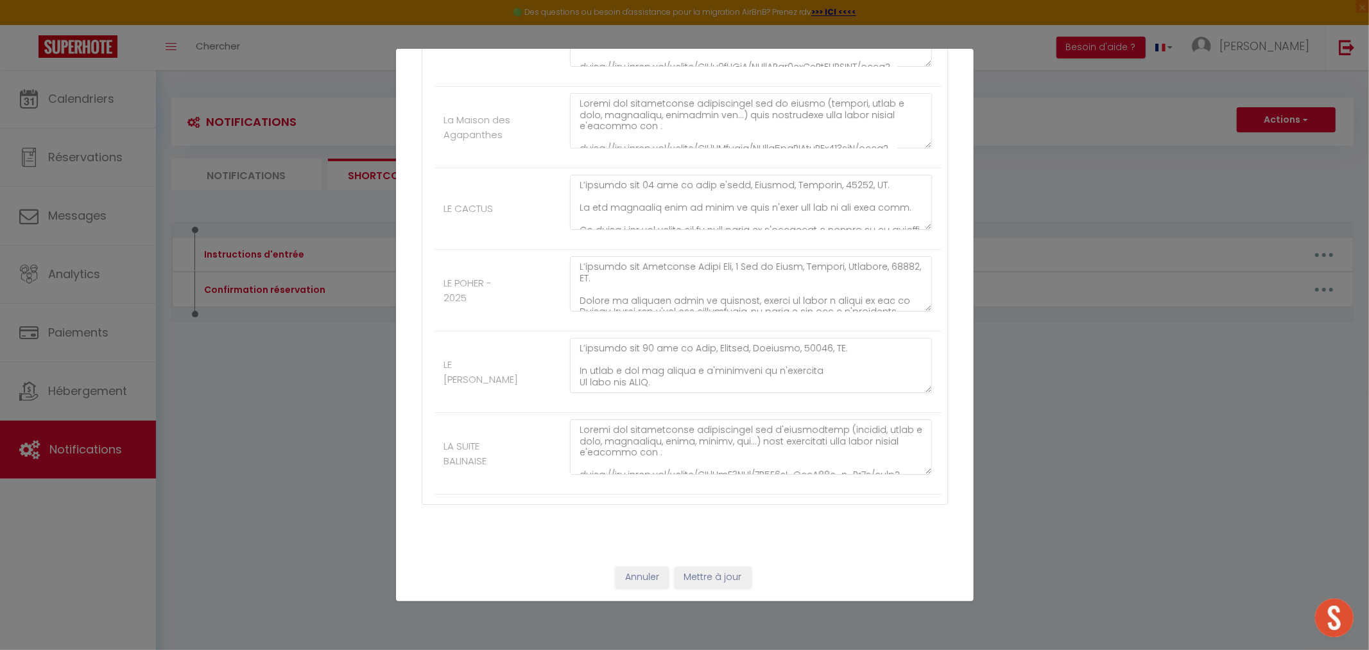
type textarea "Loremi dol sitametconse adipiscingel sed d'eiusmodtemp (incidid, utlab e dolo, …"
click at [689, 577] on button "Mettre à jour" at bounding box center [713, 577] width 77 height 22
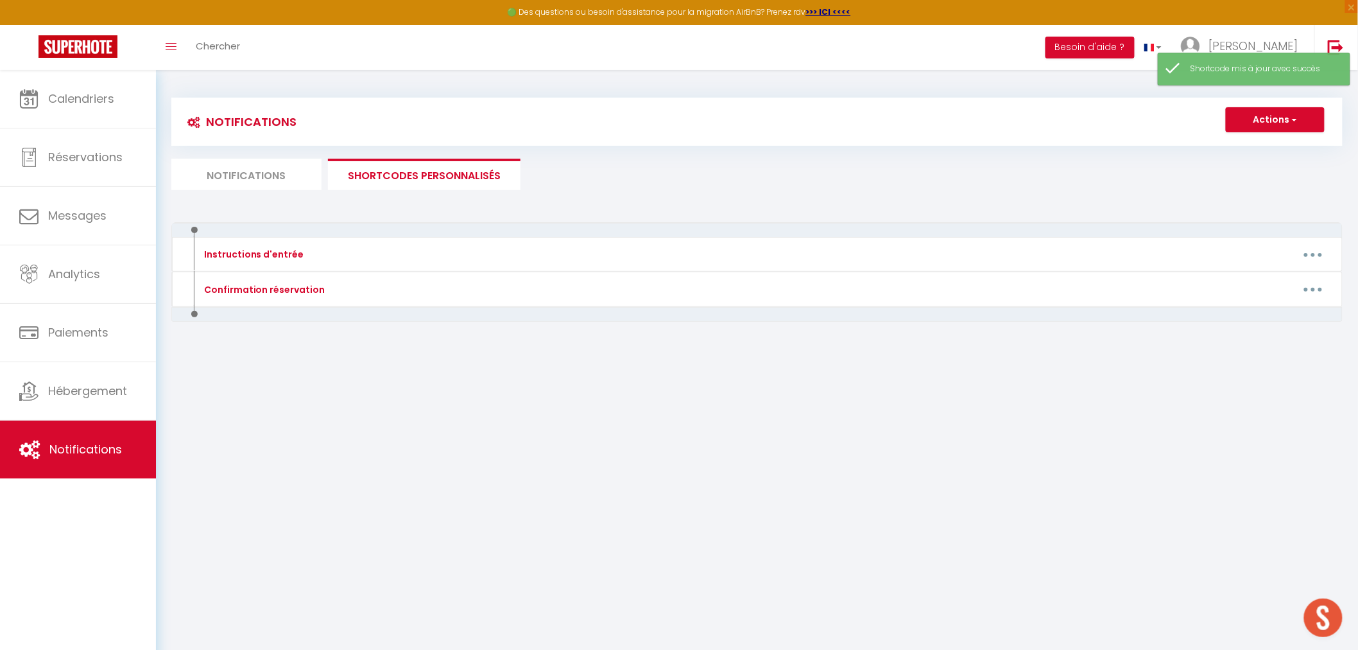
click at [872, 405] on body "🟢 Des questions ou besoin d'assistance pour la migration AirBnB? Prenez rdv >>>…" at bounding box center [679, 395] width 1358 height 650
click at [469, 489] on body "🟢 Des questions ou besoin d'assistance pour la migration AirBnB? Prenez rdv >>>…" at bounding box center [679, 395] width 1358 height 650
click at [236, 175] on li "Notifications" at bounding box center [246, 174] width 150 height 31
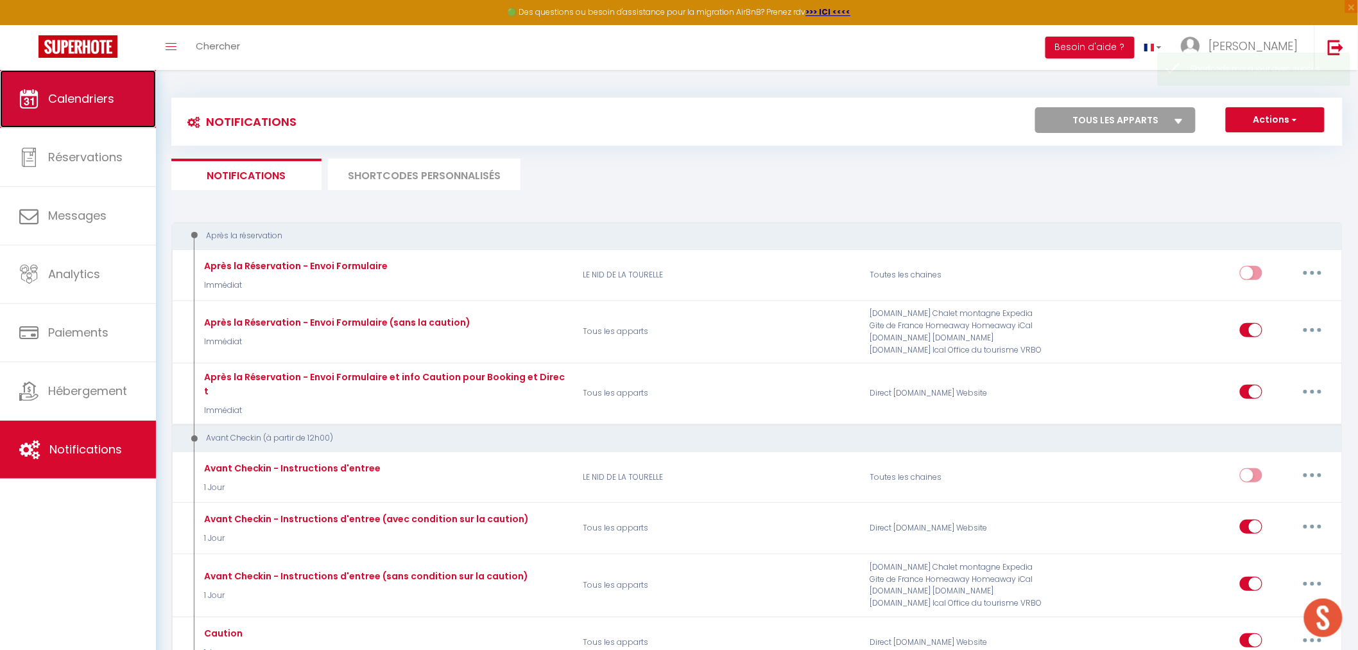
click at [112, 81] on link "Calendriers" at bounding box center [78, 99] width 156 height 58
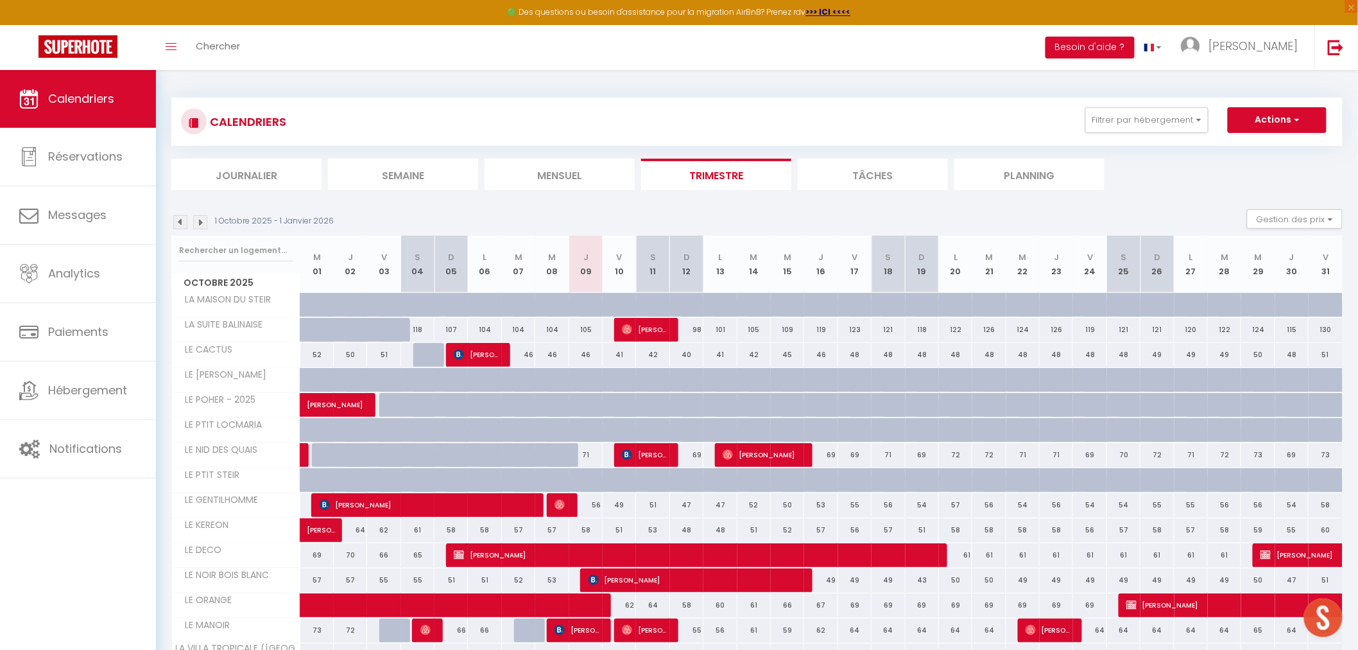
click at [266, 180] on li "Journalier" at bounding box center [246, 174] width 150 height 31
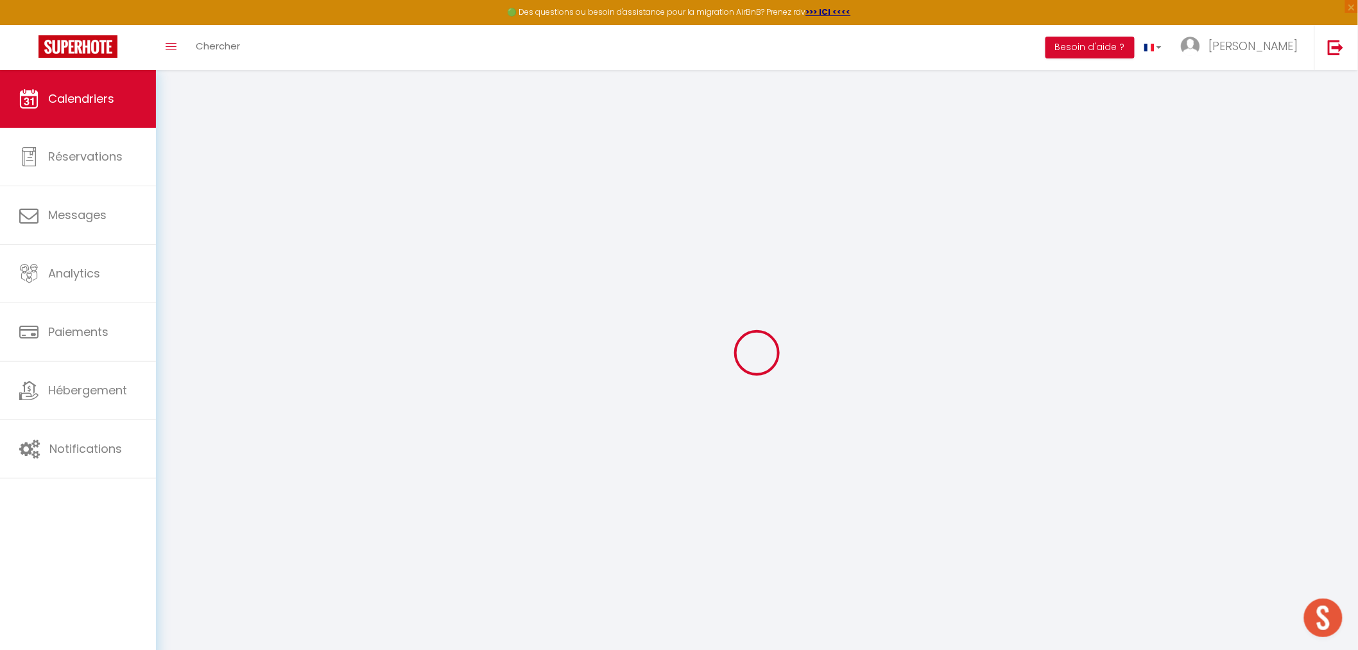
select select
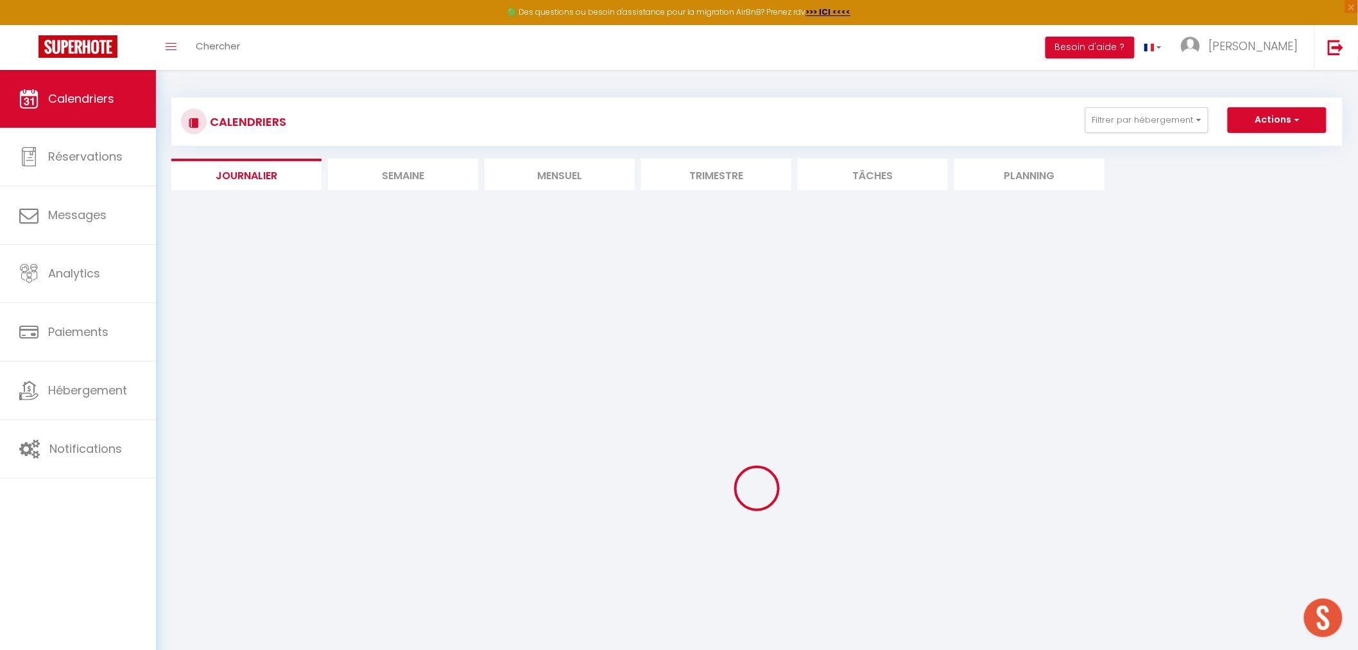
select select
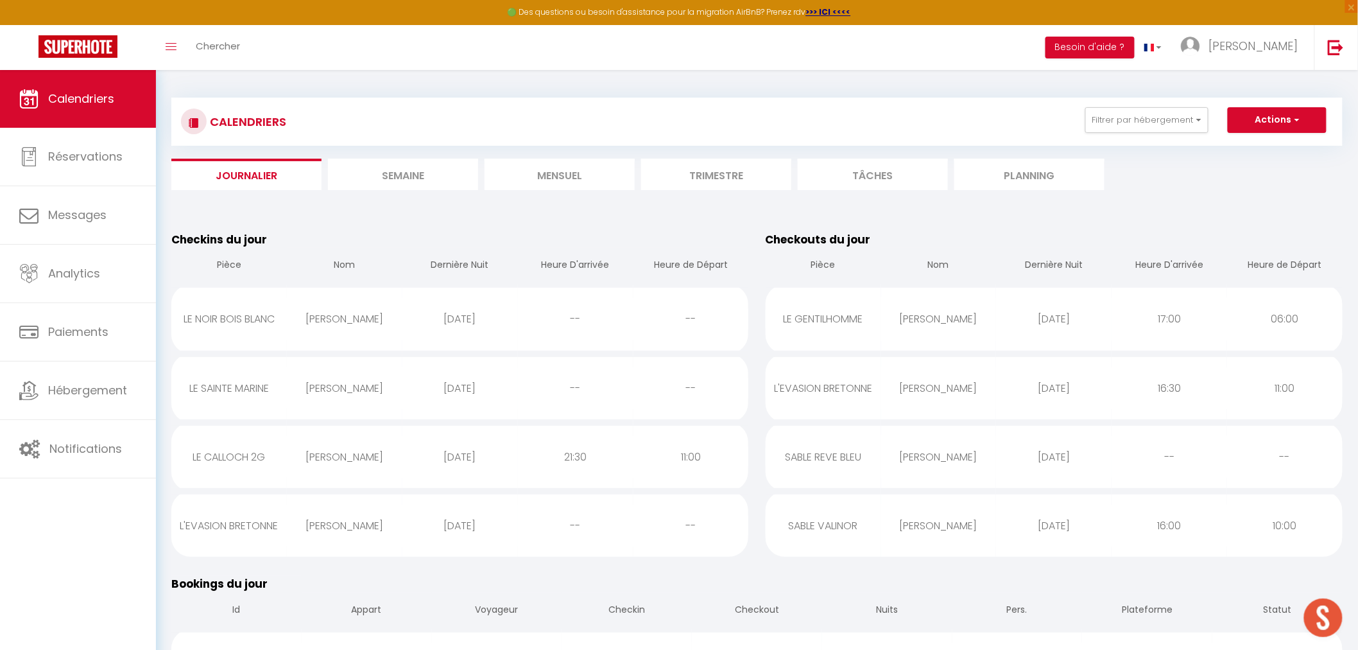
click at [457, 523] on div "[DATE]" at bounding box center [461, 526] width 116 height 42
select select "0"
select select "1"
select select
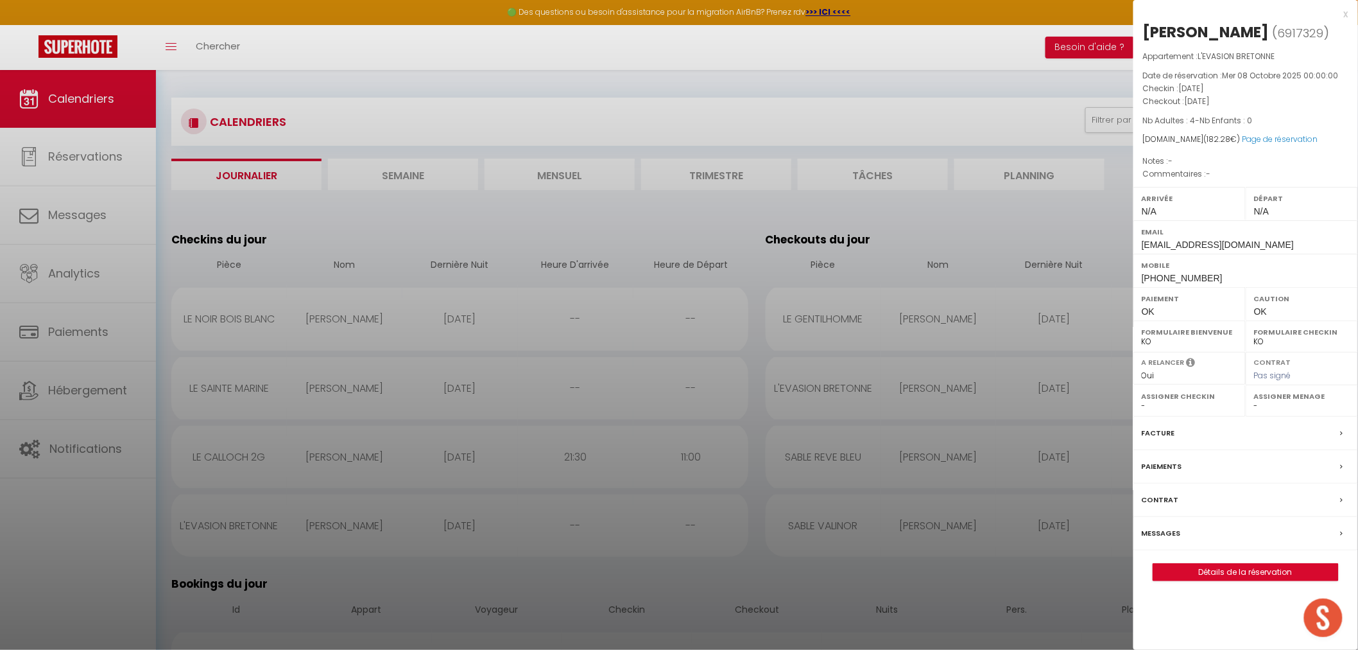
select select "35679"
click at [1236, 566] on link "Détails de la réservation" at bounding box center [1246, 572] width 185 height 17
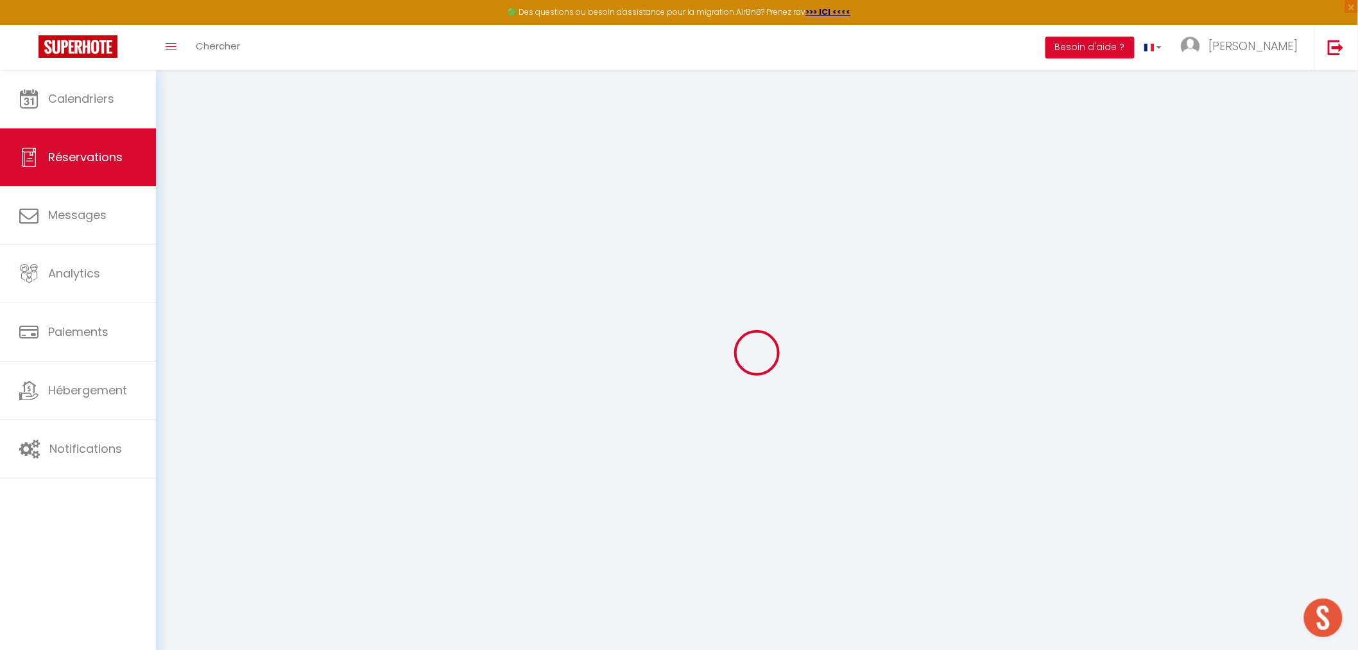
type input "Nataly"
type input "[PERSON_NAME]"
type input "[EMAIL_ADDRESS][DOMAIN_NAME]"
type input "[PHONE_NUMBER]"
select select
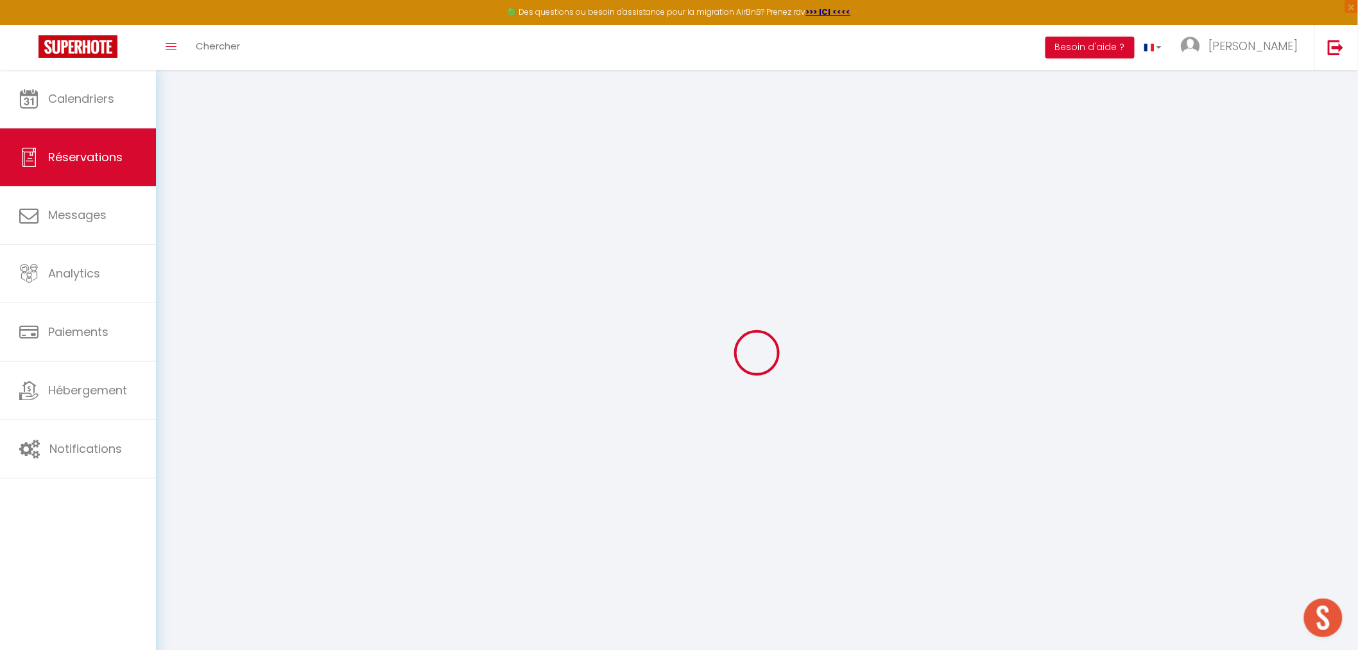
type input "26.58"
select select "61787"
select select "1"
select select
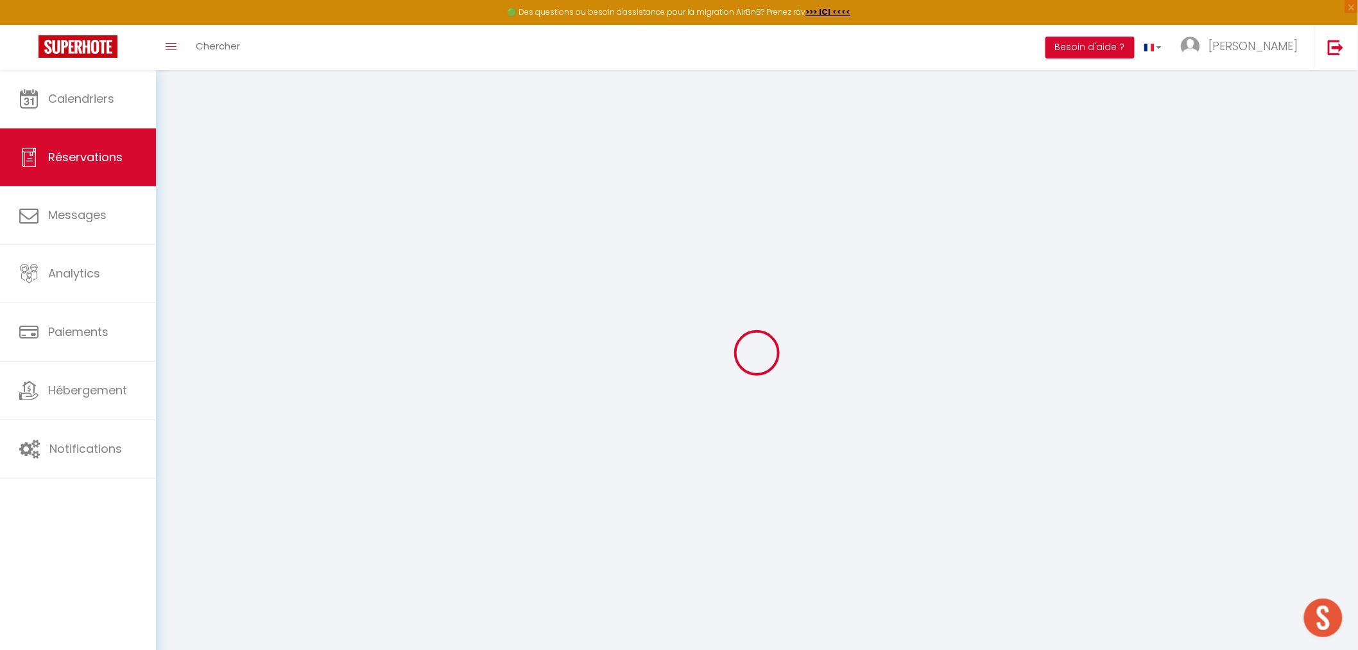
type input "4"
select select "12"
select select
type input "92.21000000000001"
checkbox input "false"
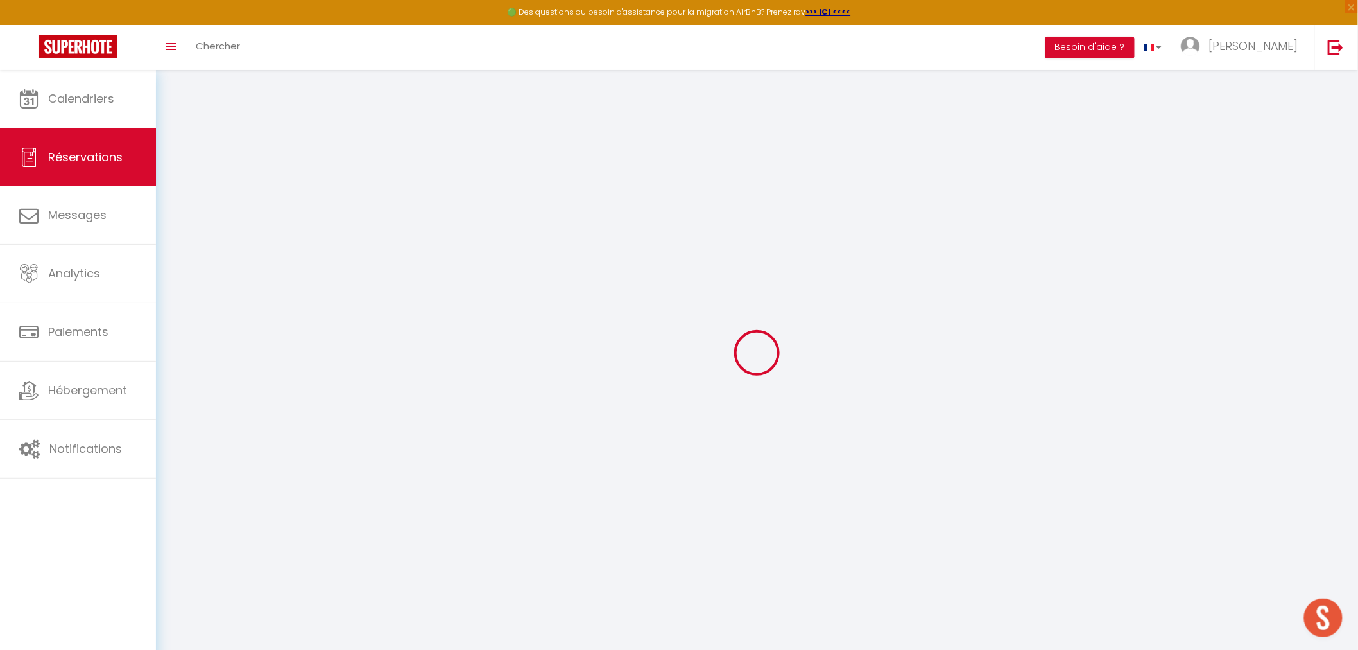
type input "0"
select select "1"
type input "45"
type input "20"
type input "0"
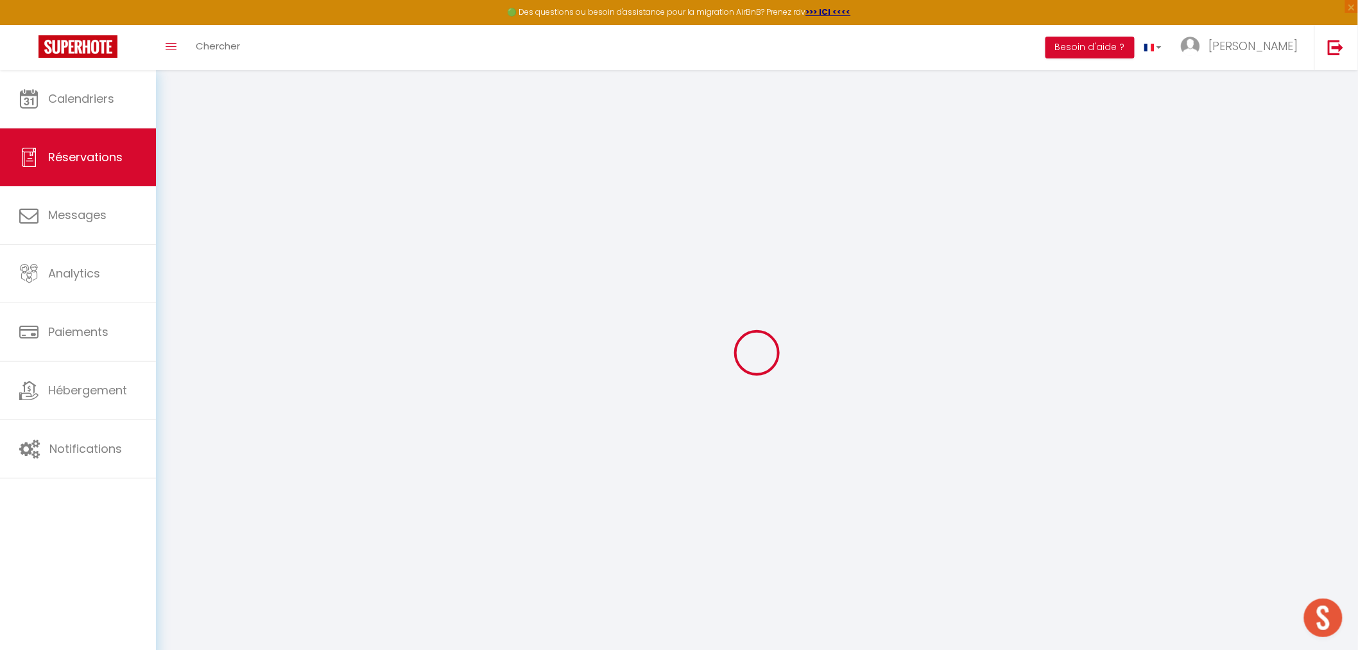
select select
select select "15"
checkbox input "false"
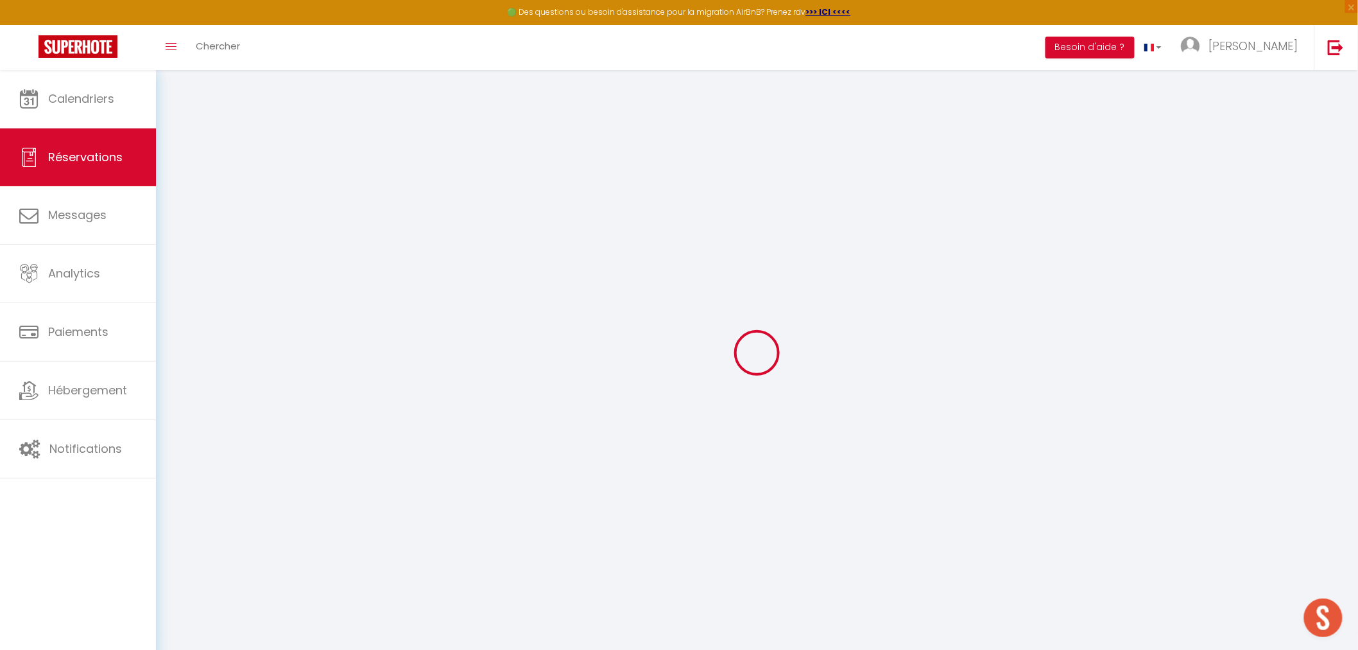
select select
checkbox input "false"
select select
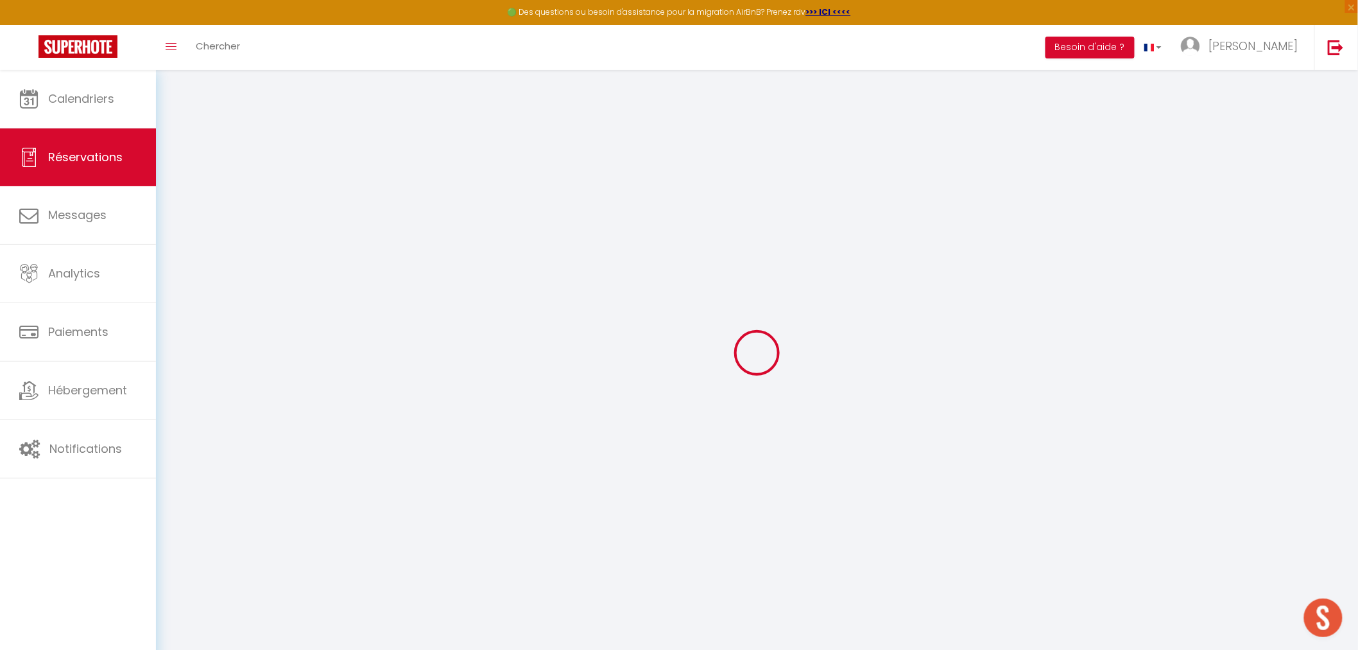
select select
checkbox input "false"
select select
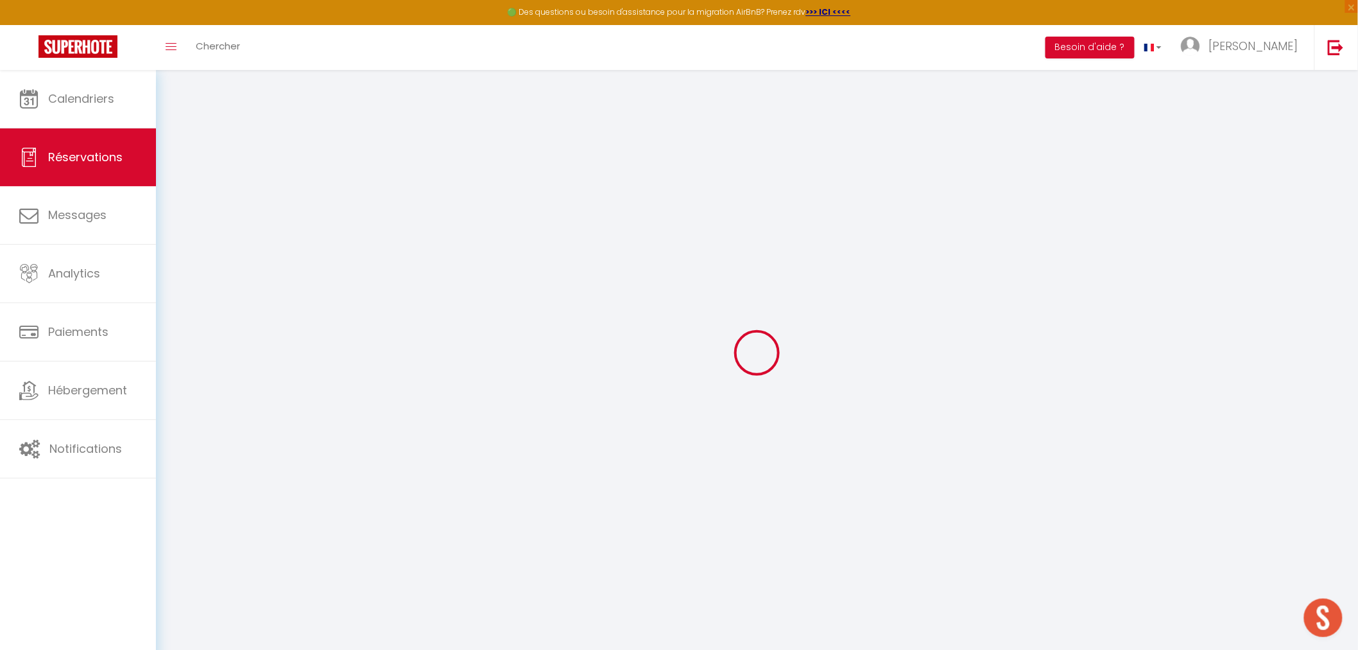
select select
checkbox input "false"
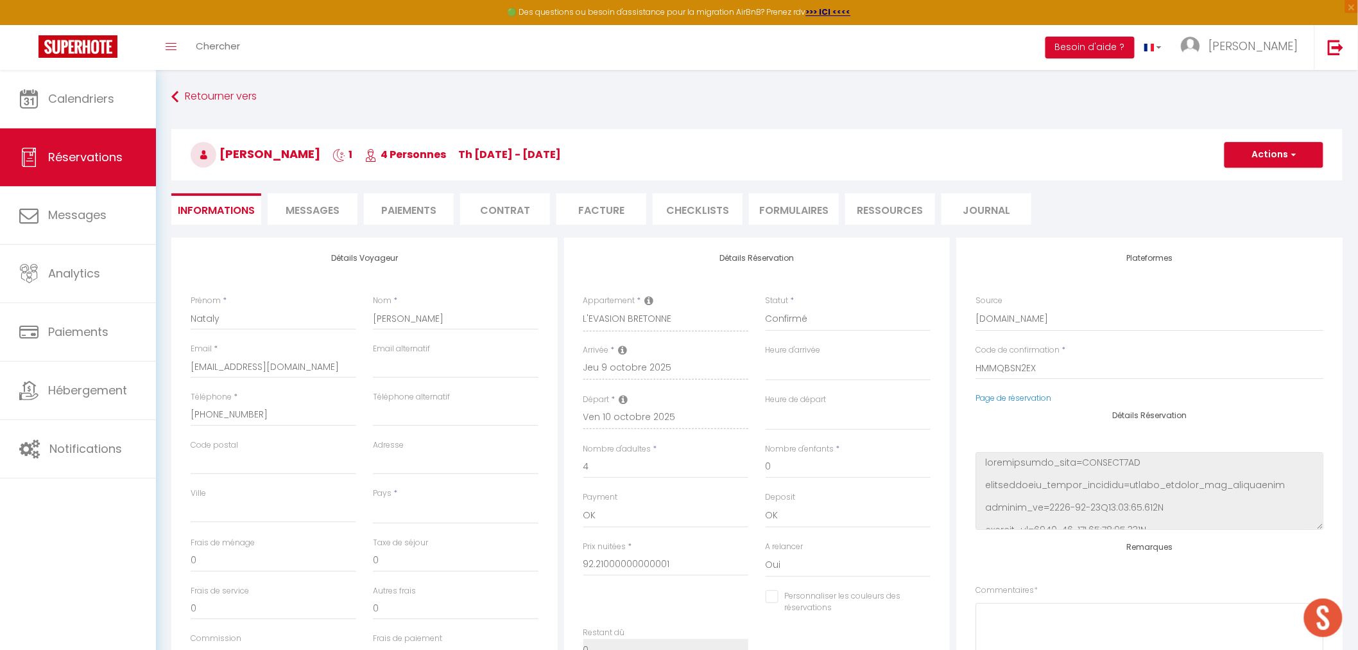
select select
type input "85"
type input "5.07"
select select
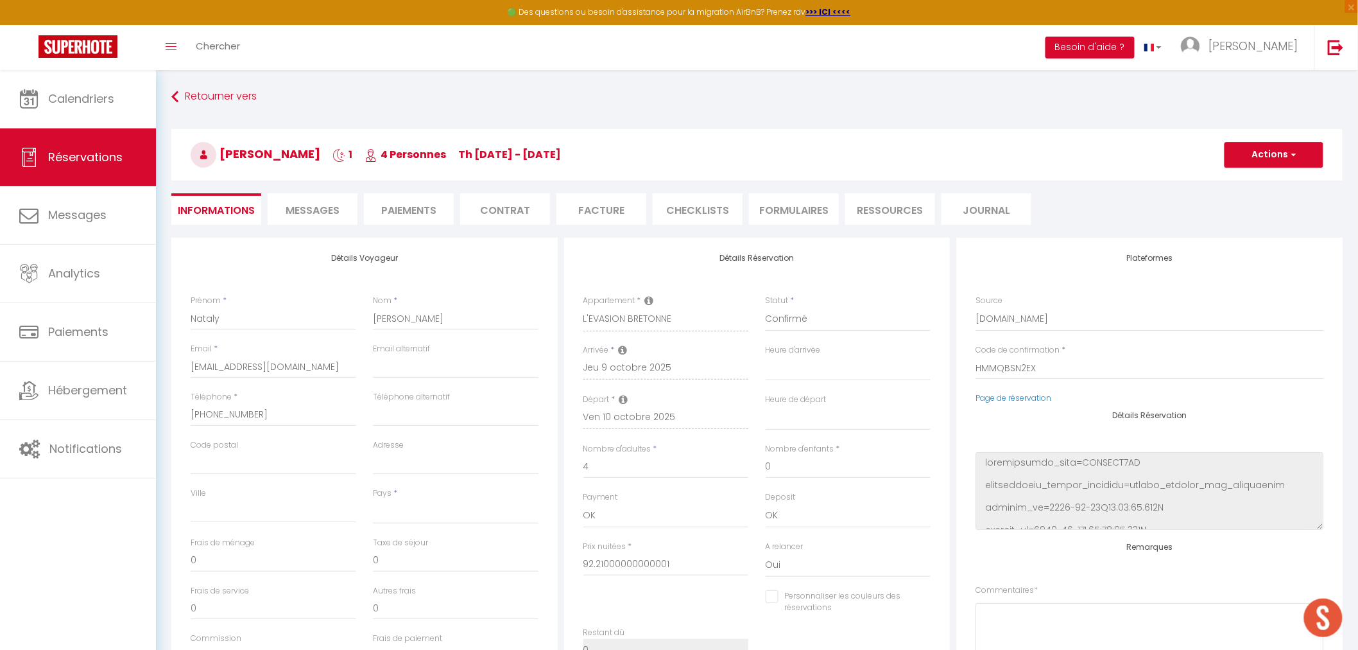
checkbox input "false"
select select
checkbox input "false"
select select
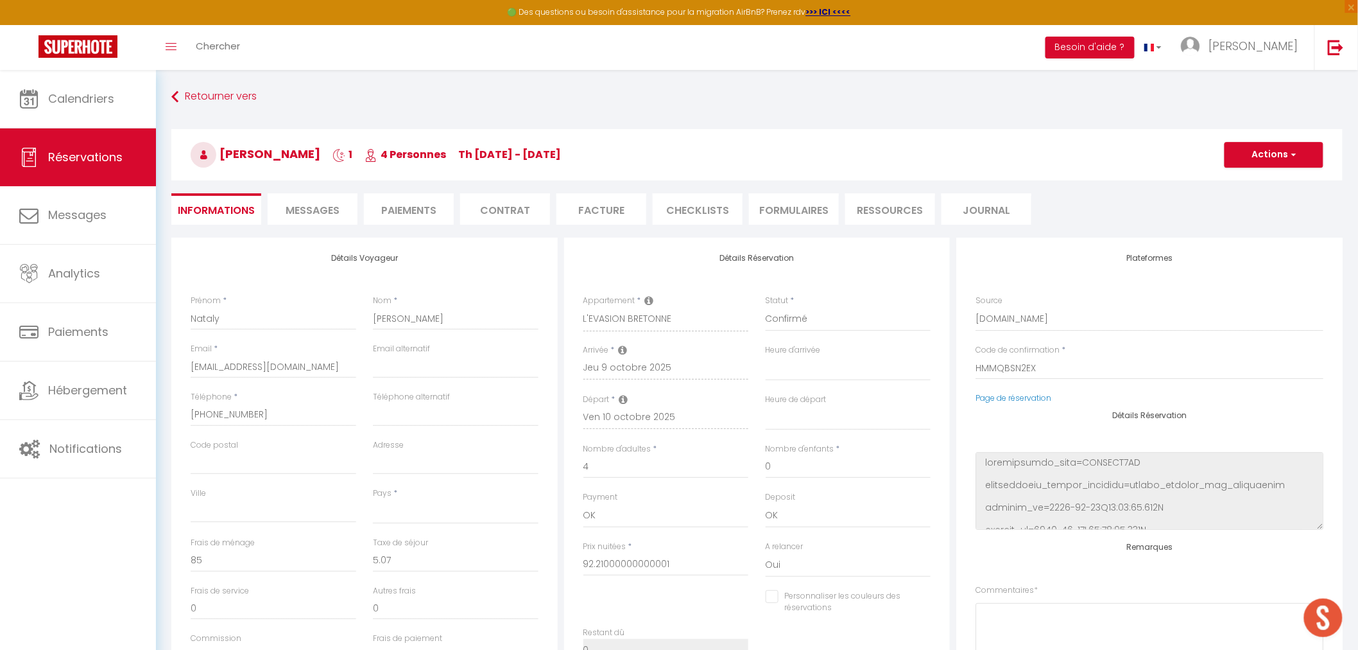
click at [293, 205] on span "Messages" at bounding box center [313, 210] width 54 height 15
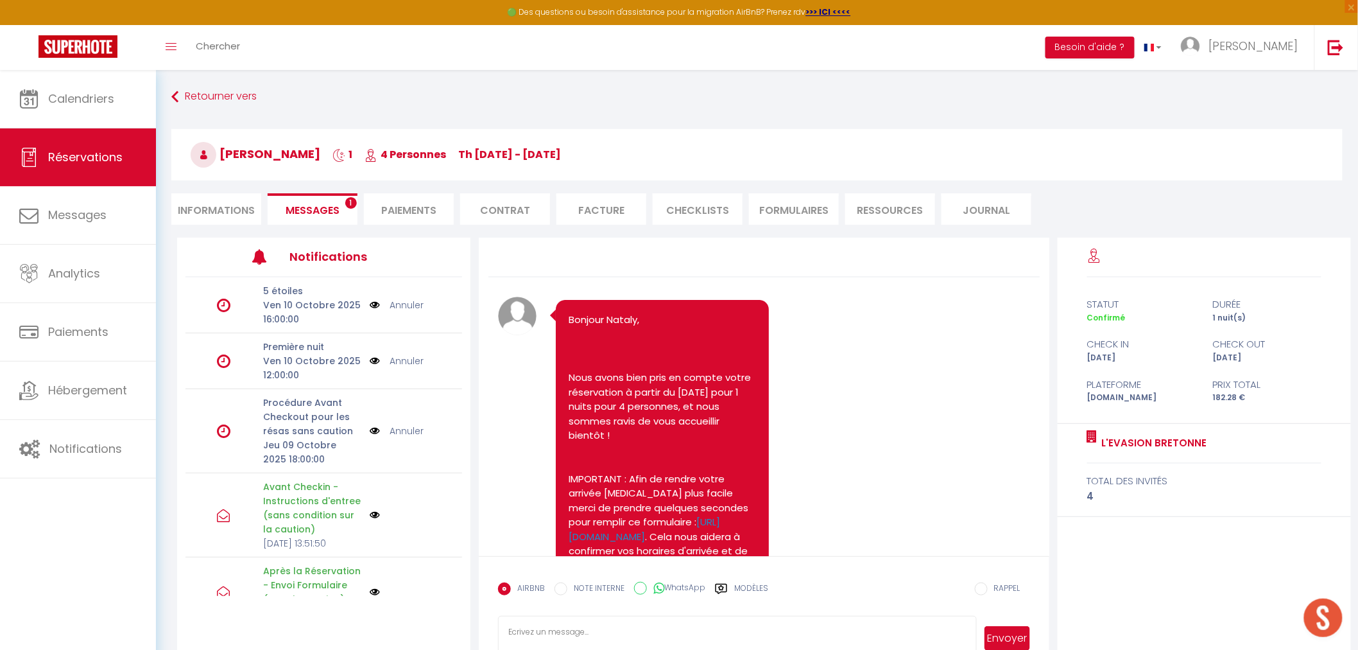
scroll to position [2474, 0]
